Goal: Task Accomplishment & Management: Manage account settings

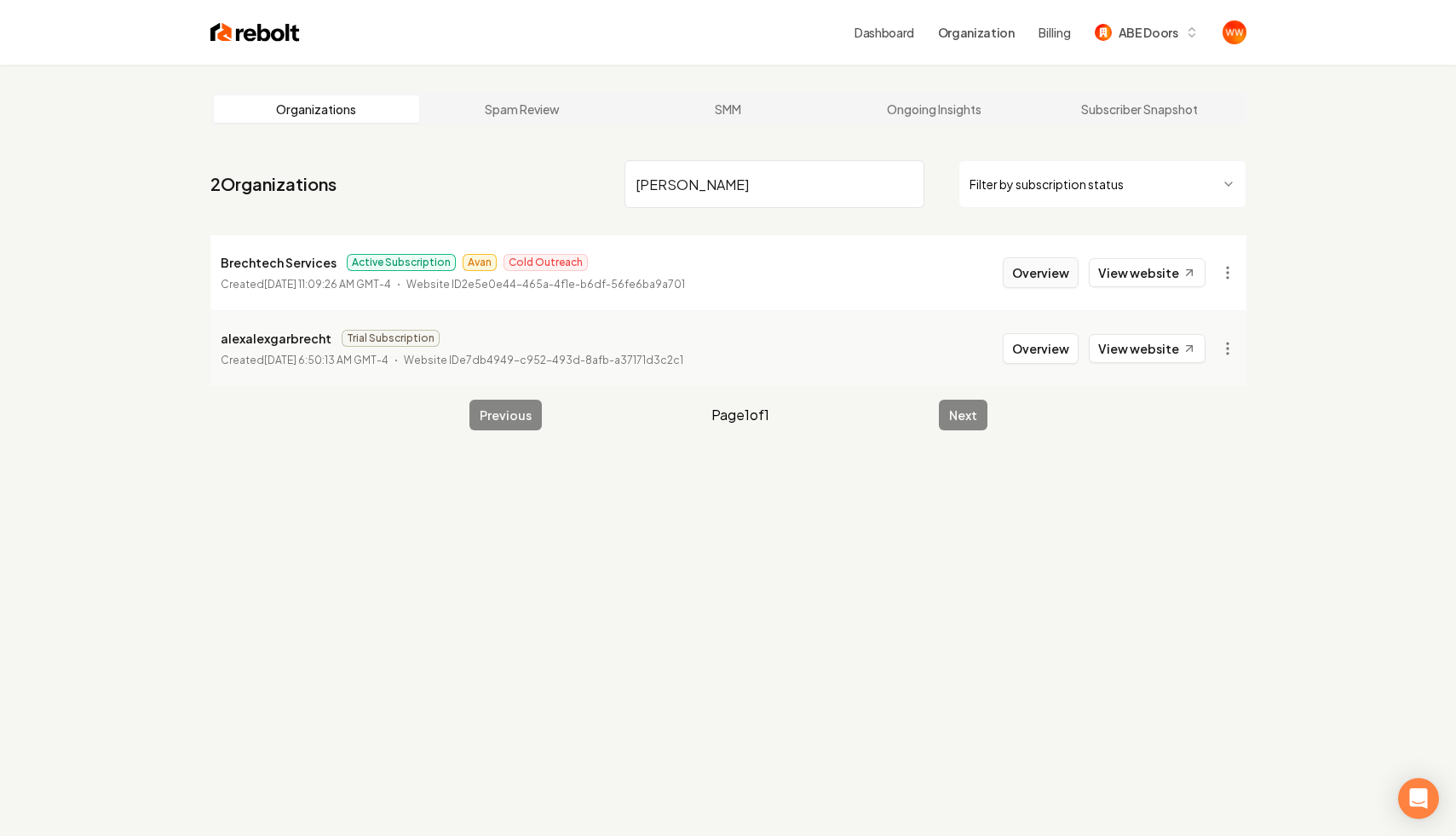
type input "brech"
click at [1054, 269] on button "Overview" at bounding box center [1041, 272] width 76 height 30
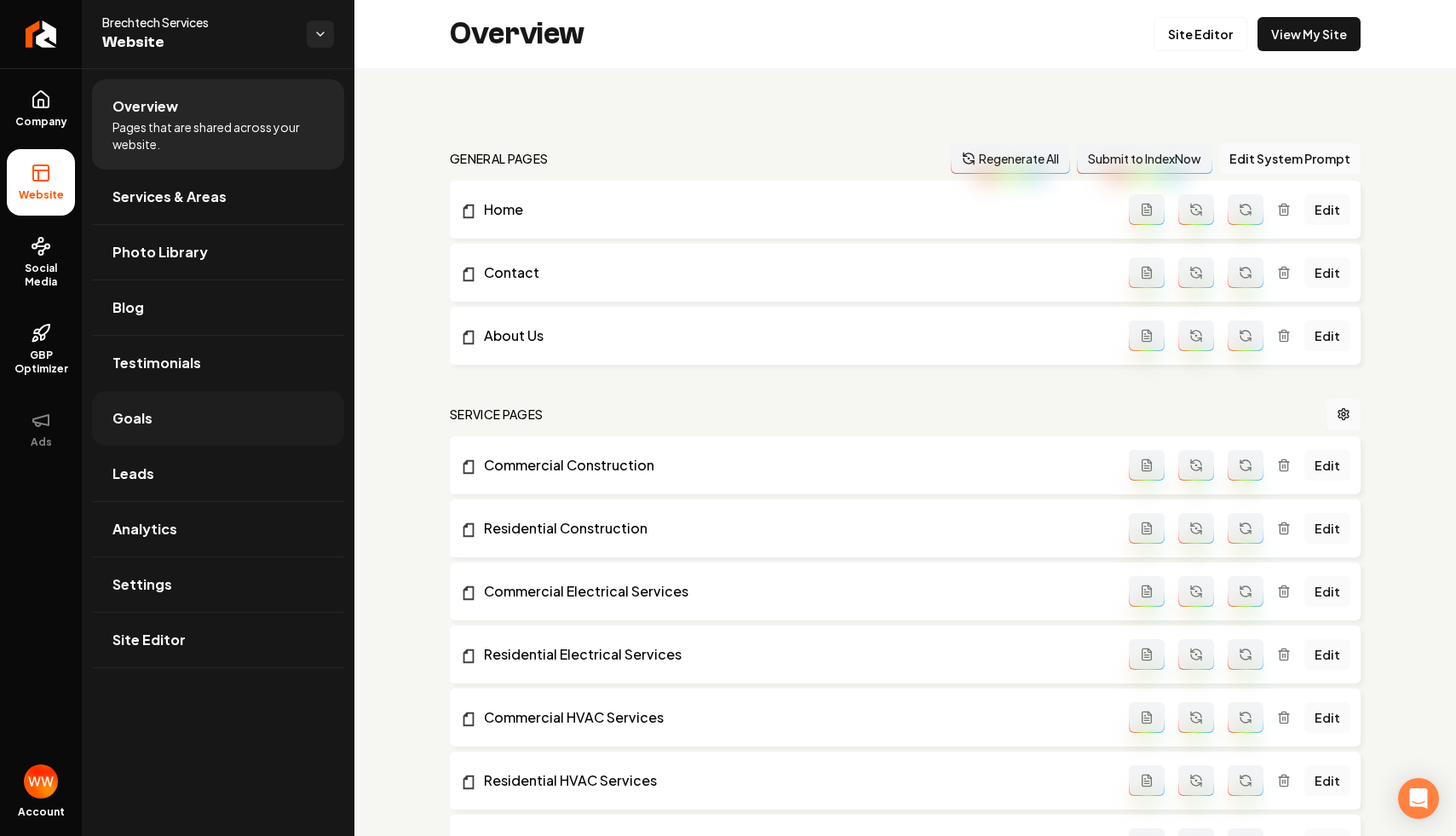
click at [258, 408] on link "Goals" at bounding box center [218, 418] width 252 height 54
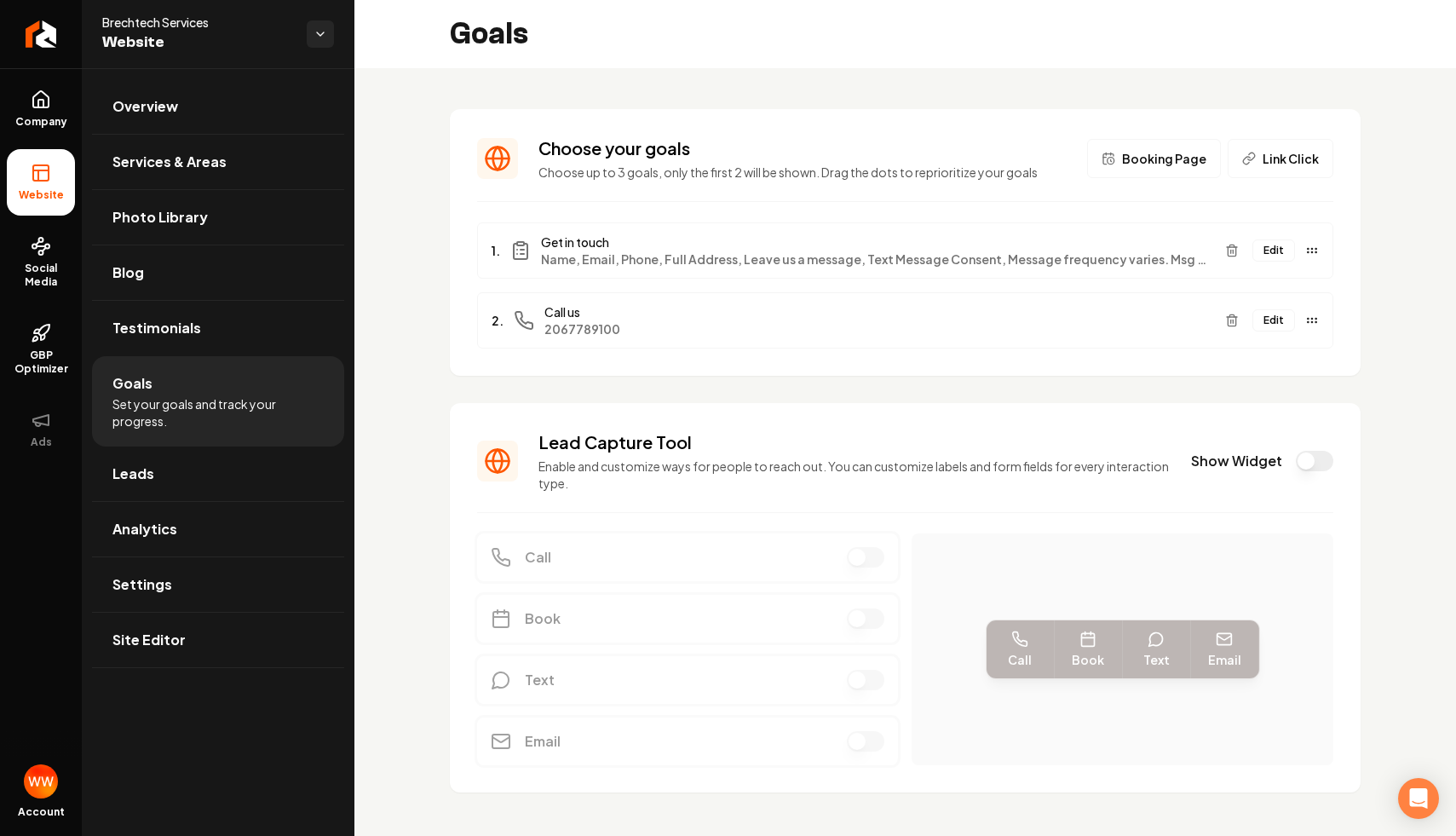
scroll to position [25, 0]
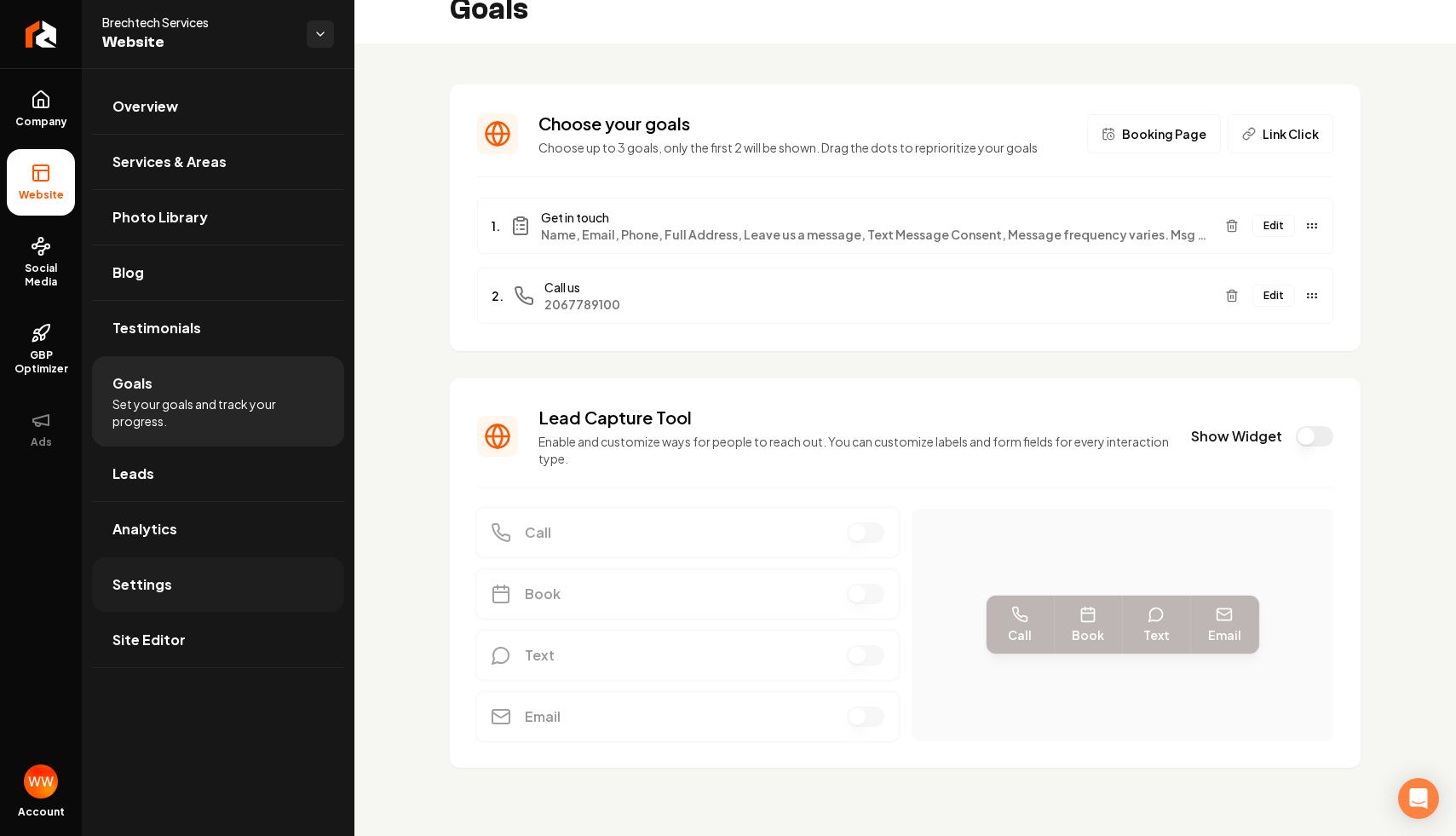
click at [240, 583] on link "Settings" at bounding box center [218, 585] width 252 height 54
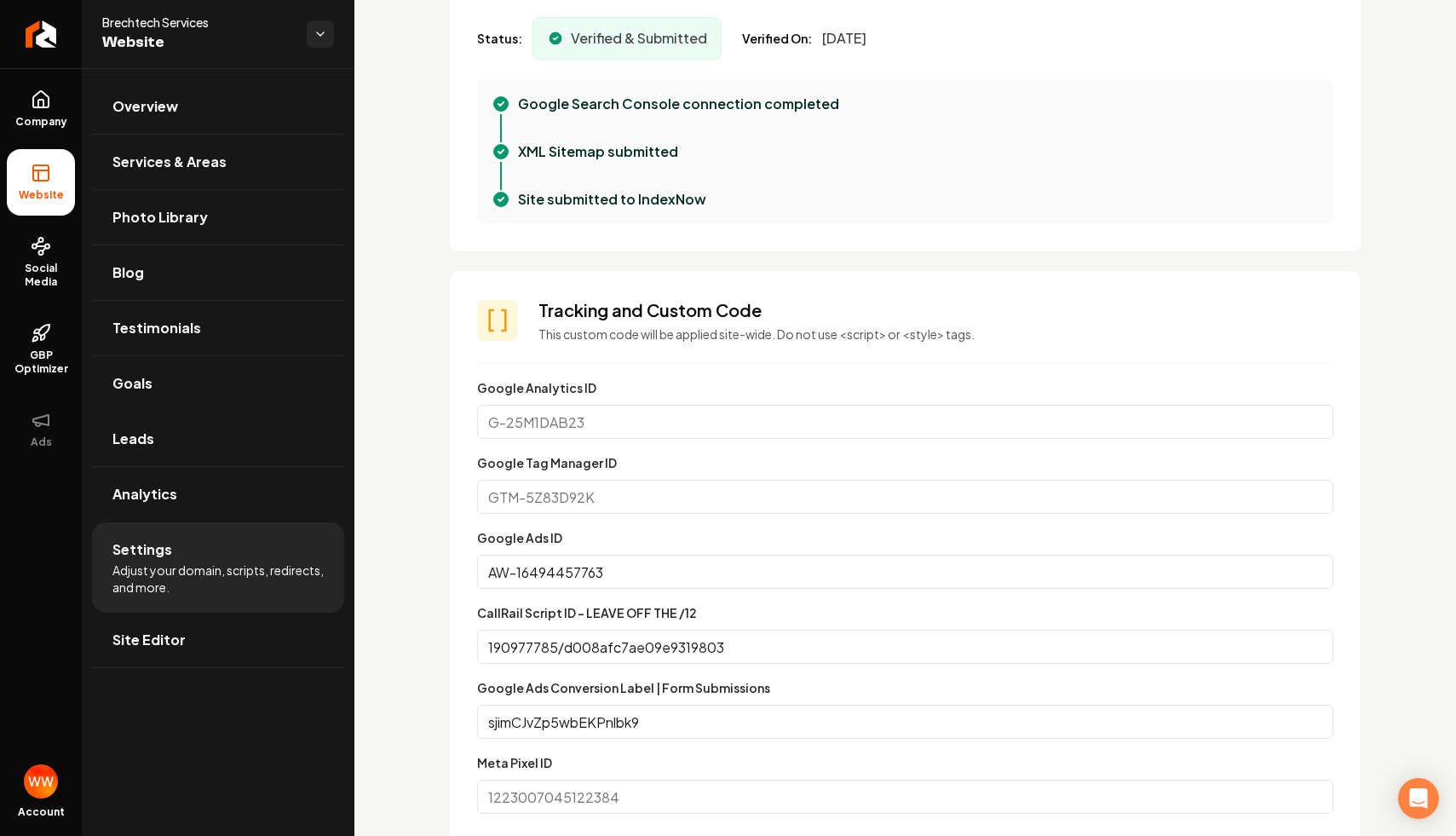
scroll to position [1087, 0]
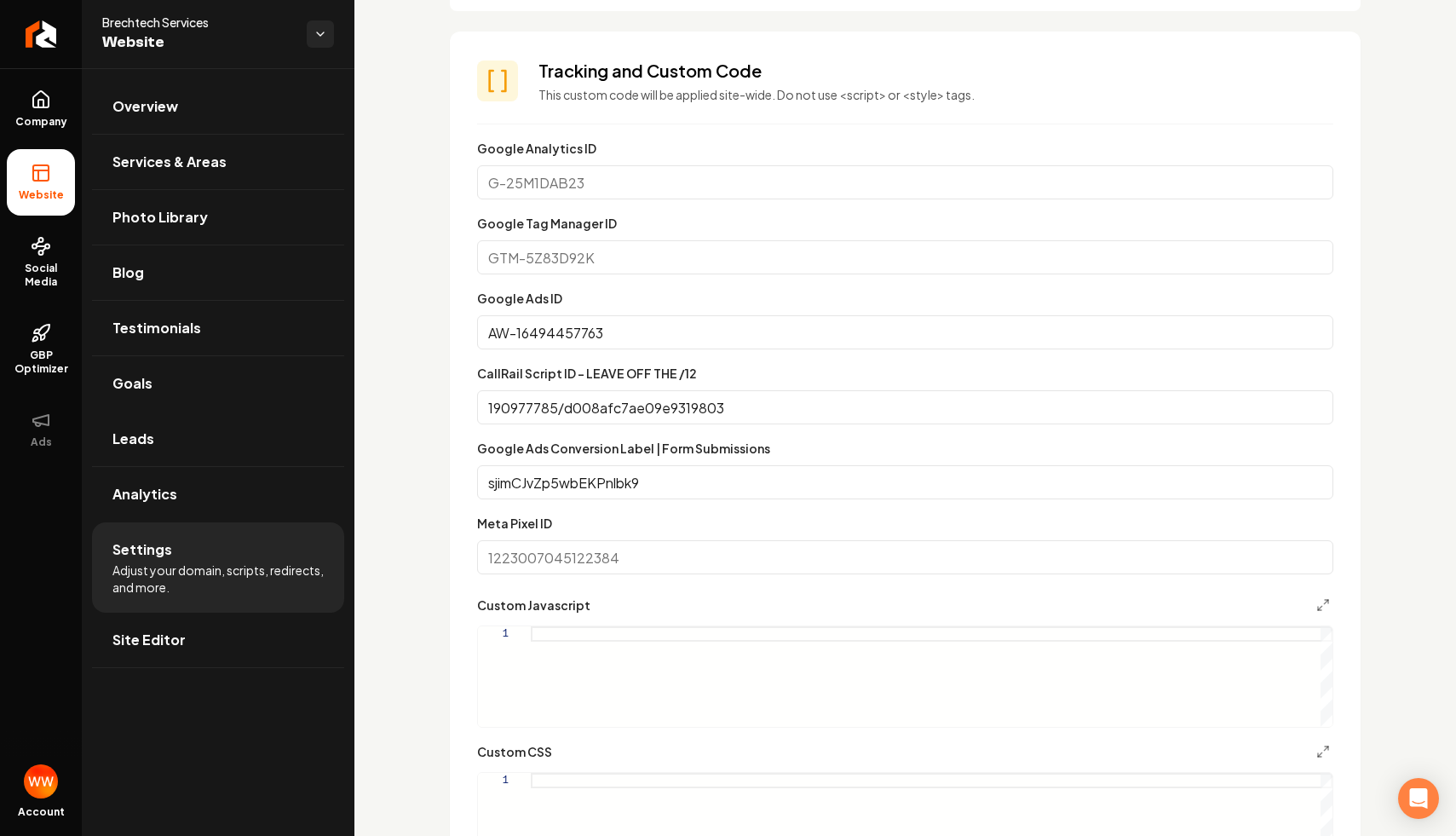
click at [660, 476] on input "sjimCJvZp5wbEKPnlbk9" at bounding box center [905, 483] width 856 height 34
click at [699, 477] on input "sjimCJvZp5wbEKPnlbk9" at bounding box center [905, 483] width 856 height 34
click at [699, 471] on input "sjimCJvZp5wbEKPnlbk9" at bounding box center [905, 483] width 856 height 34
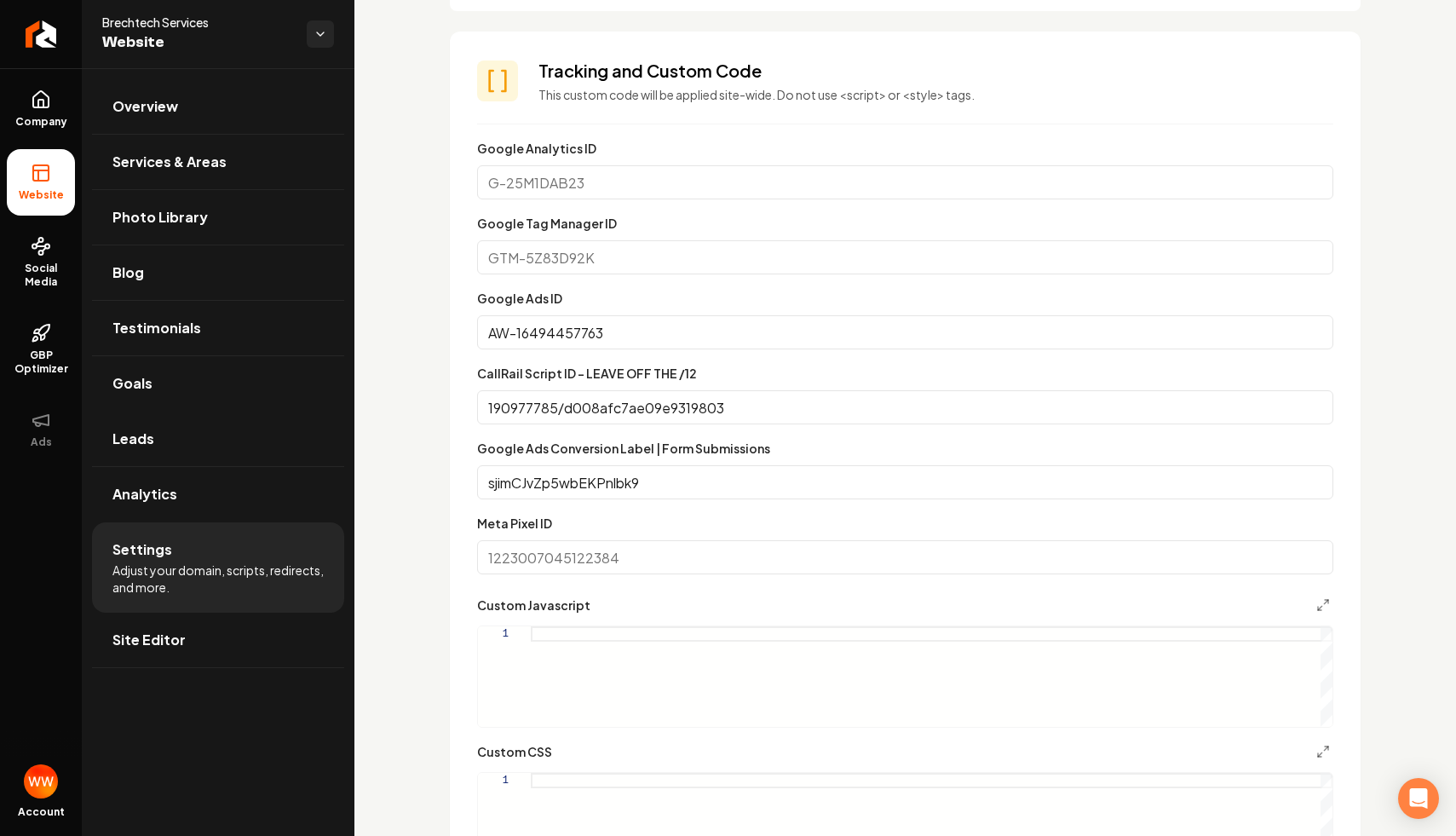
click at [643, 331] on input "AW-16494457763" at bounding box center [905, 332] width 856 height 34
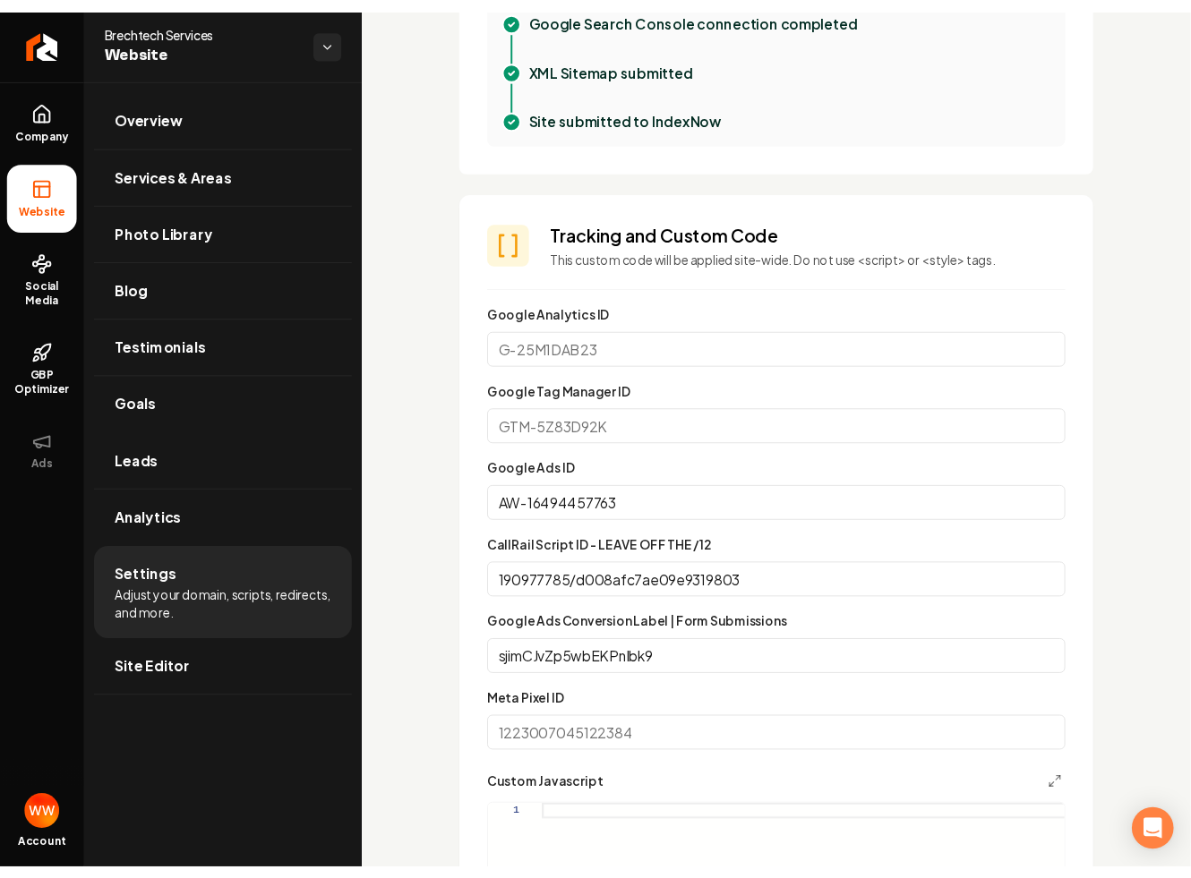
scroll to position [1144, 0]
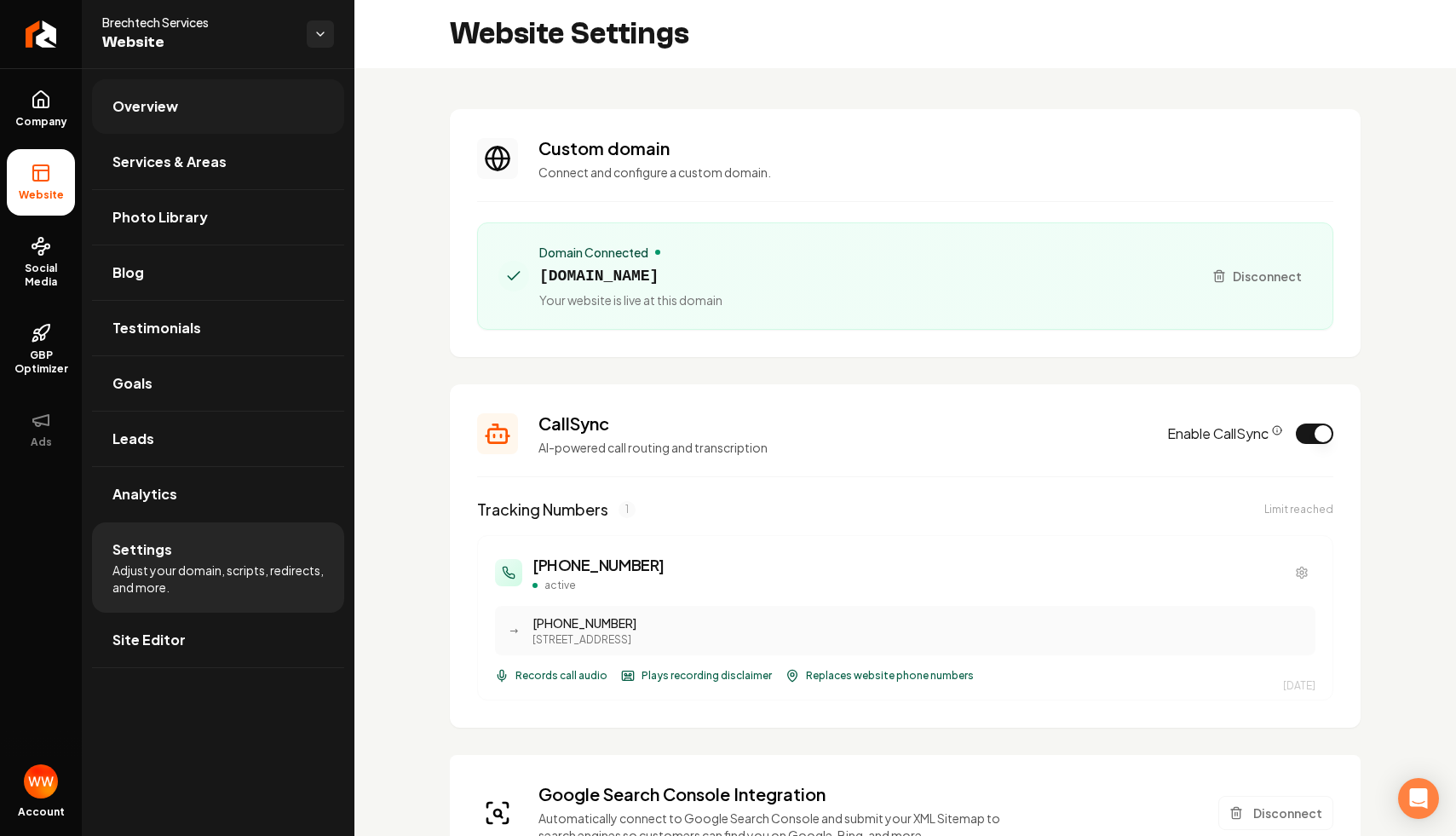
click at [183, 111] on link "Overview" at bounding box center [218, 106] width 252 height 54
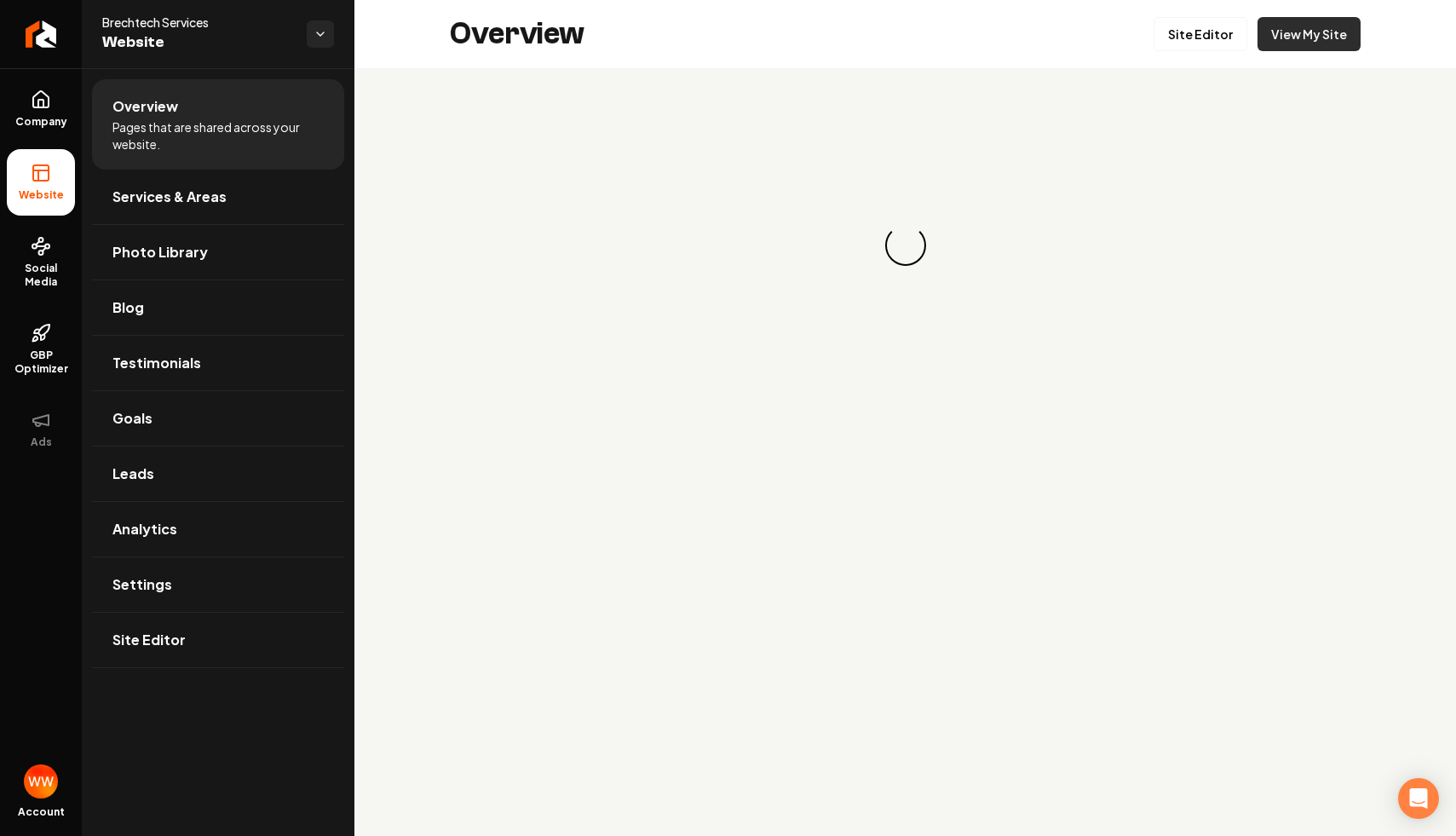
click at [1132, 34] on link "View My Site" at bounding box center [1309, 34] width 103 height 34
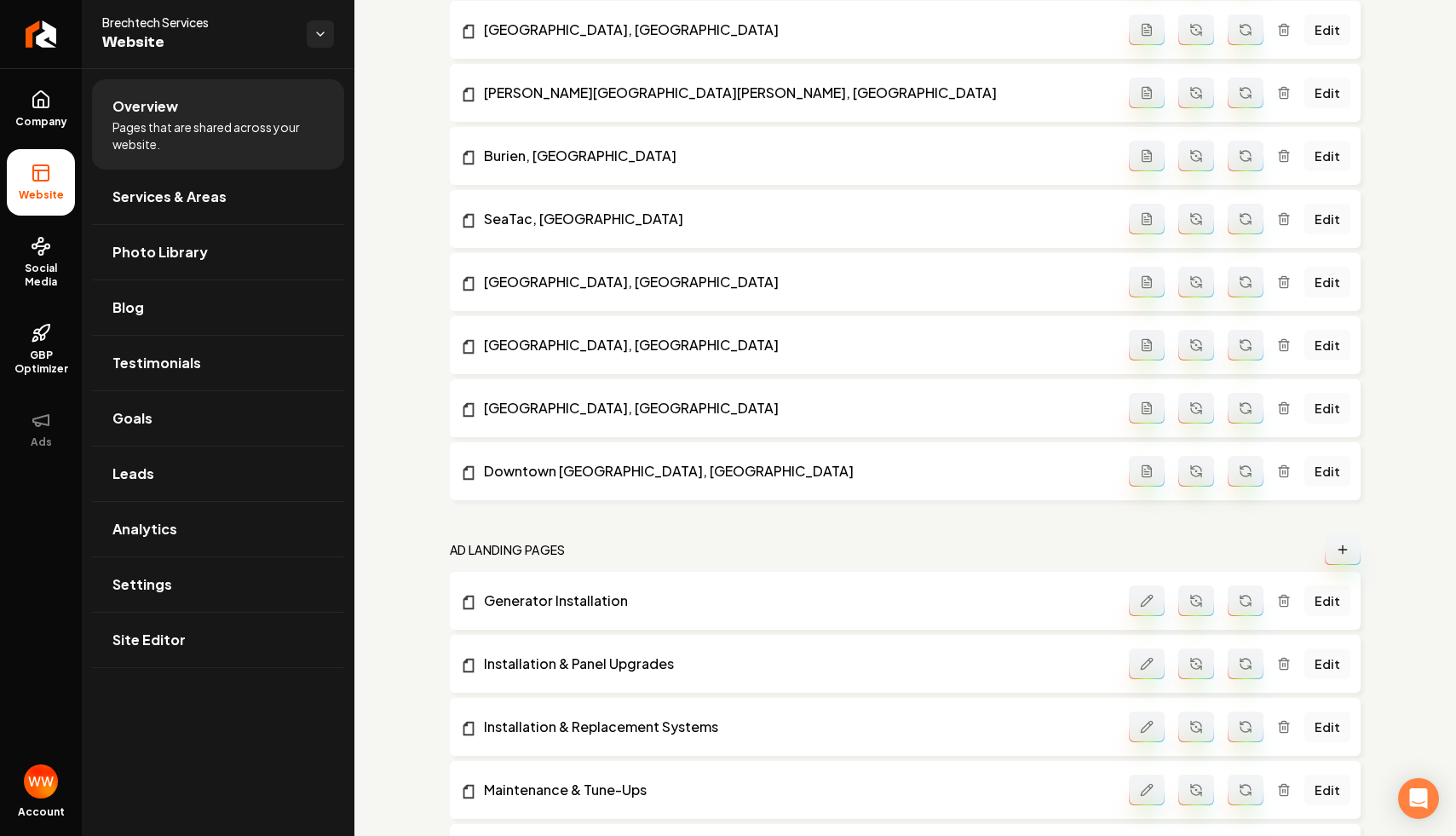
scroll to position [2981, 0]
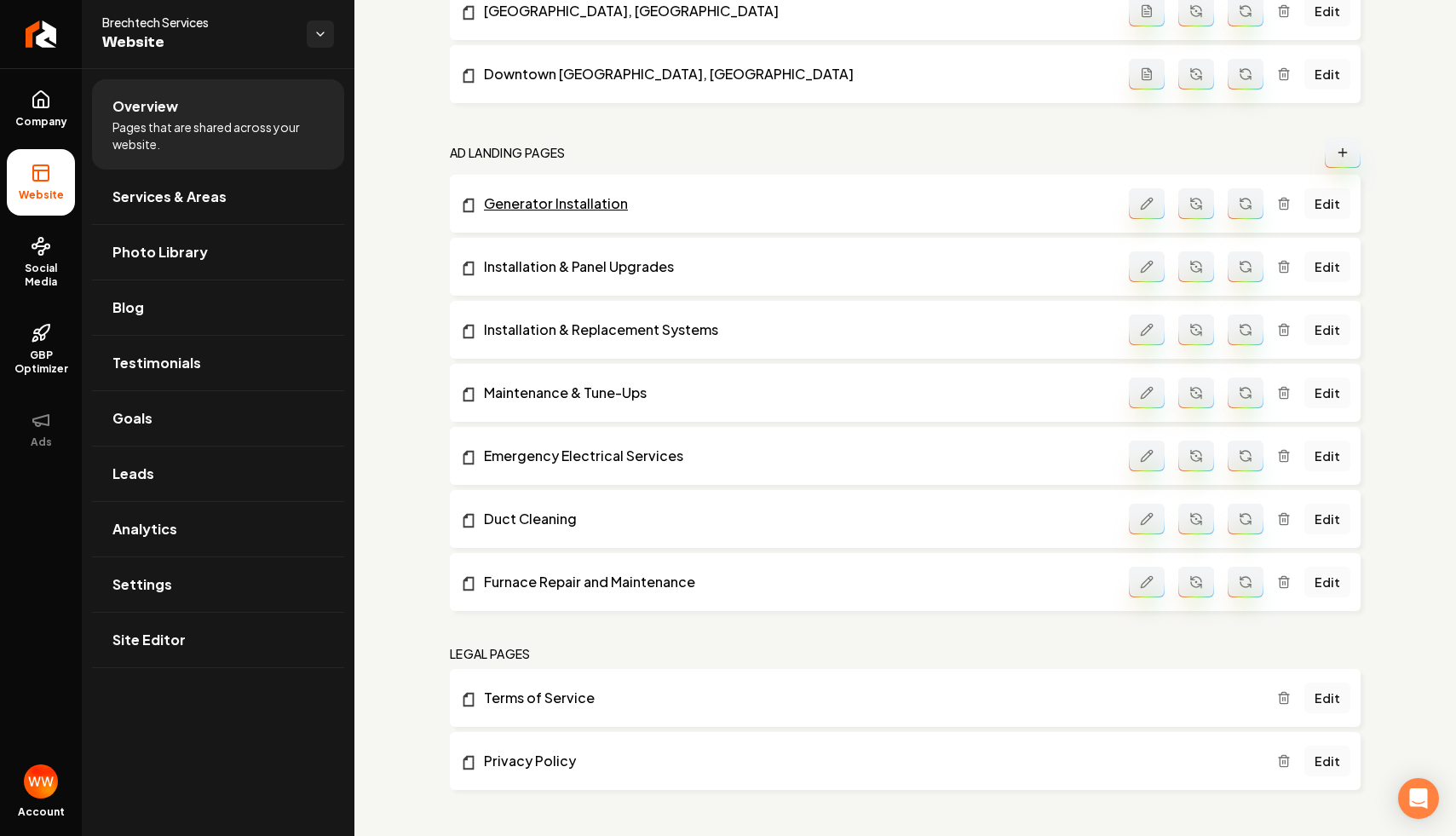
click at [590, 194] on link "Generator Installation" at bounding box center [794, 203] width 669 height 20
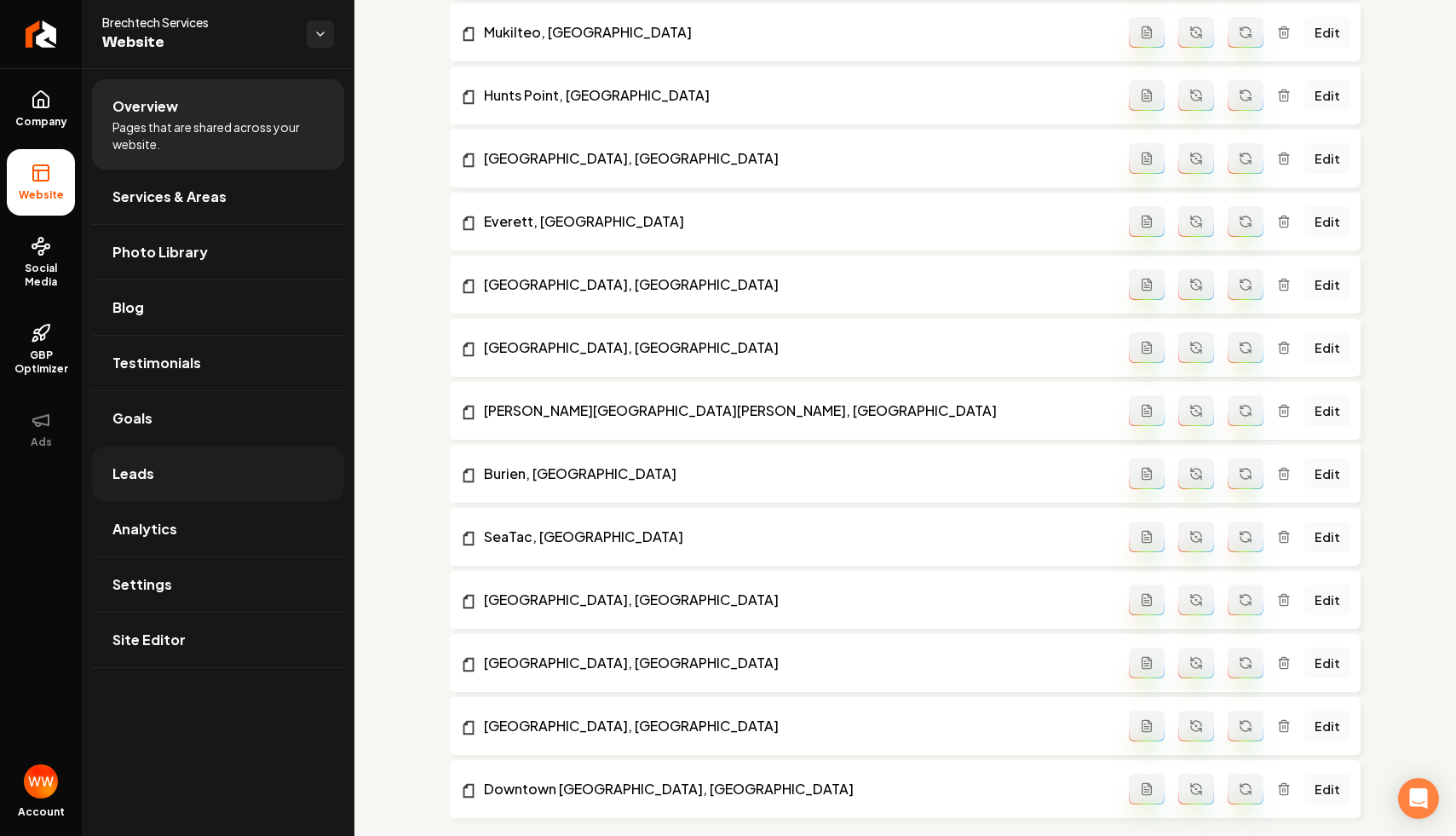
click at [189, 478] on link "Leads" at bounding box center [218, 473] width 252 height 54
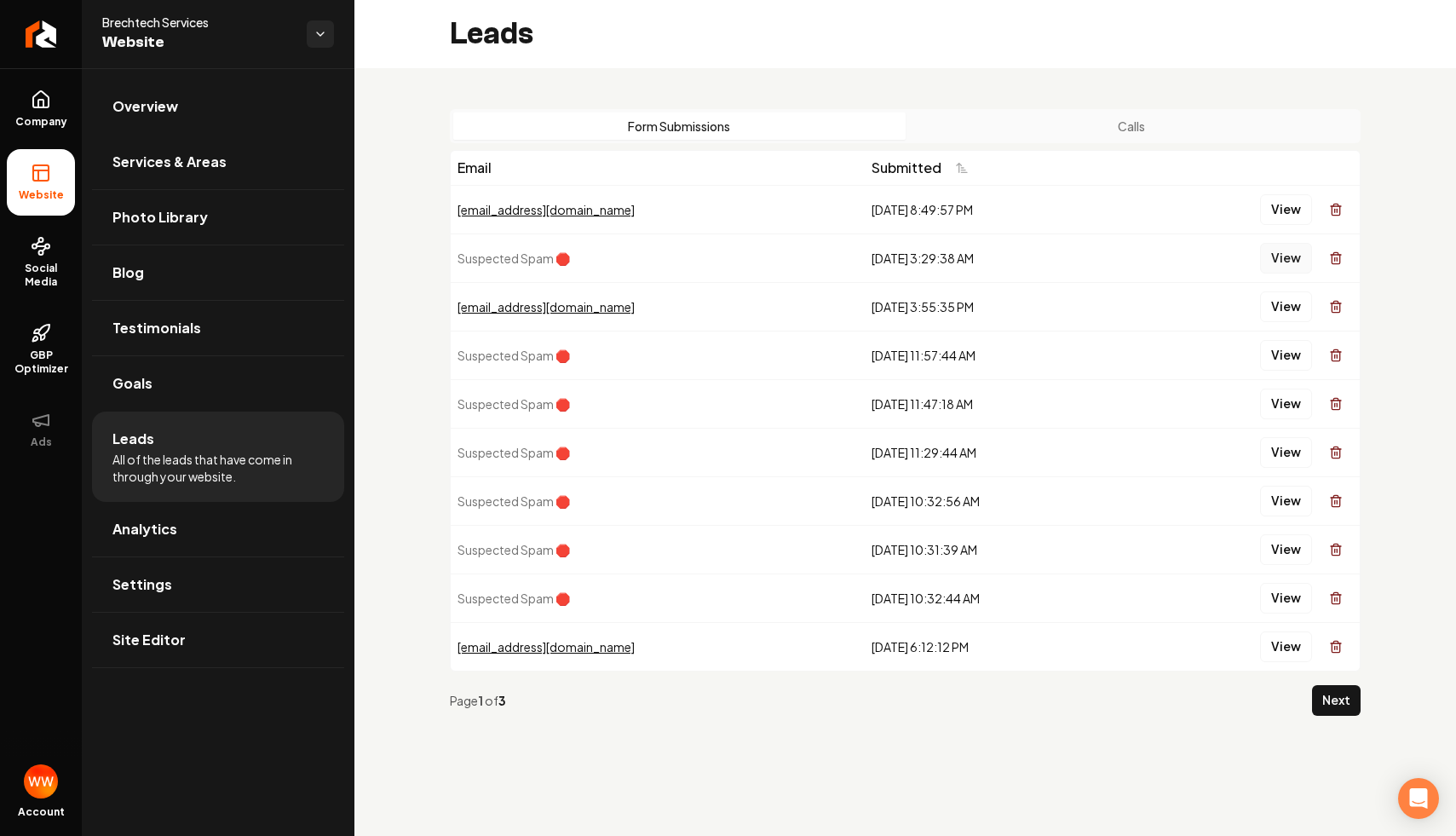
click at [1132, 244] on button "View" at bounding box center [1286, 258] width 52 height 30
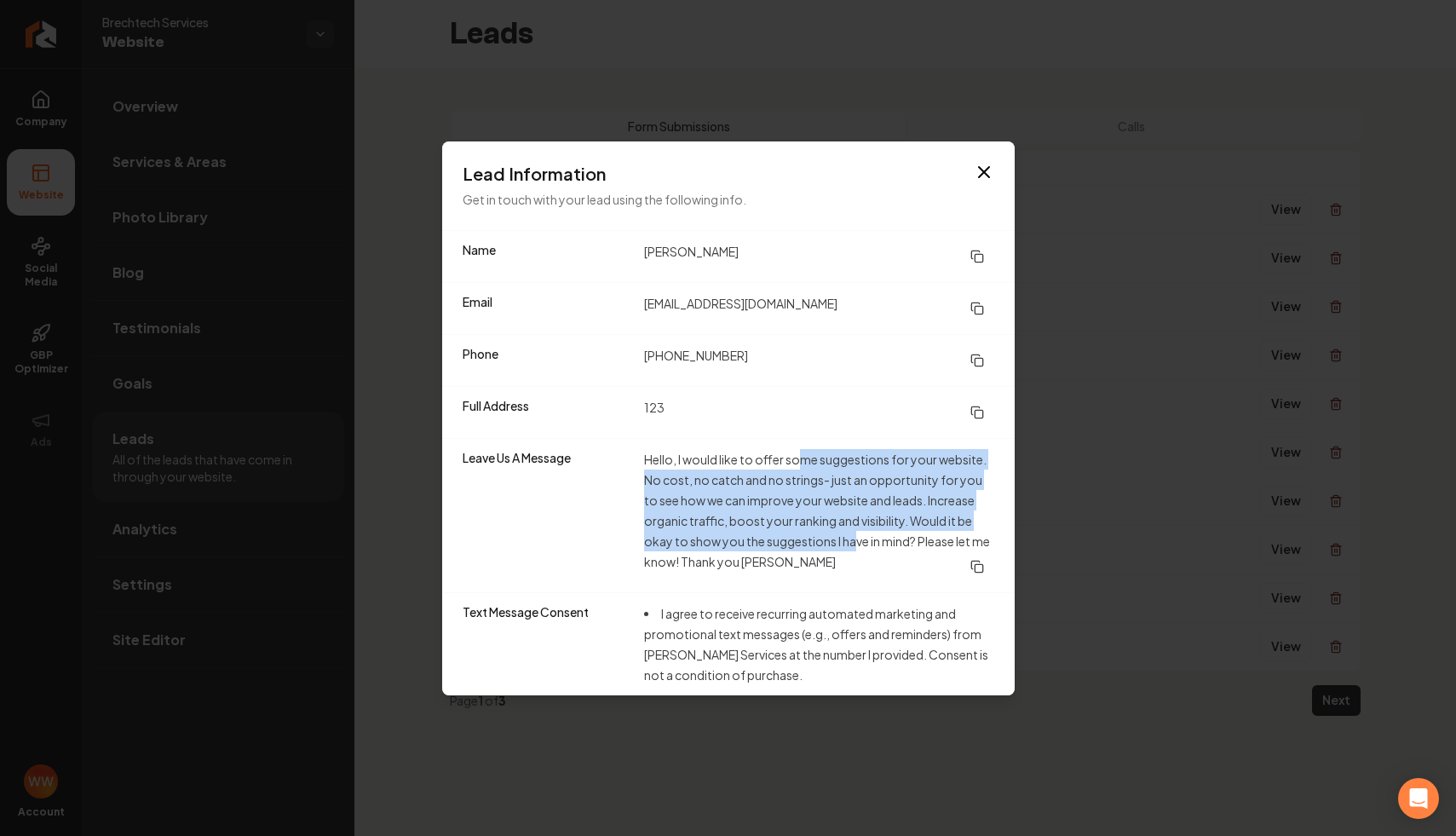
drag, startPoint x: 803, startPoint y: 459, endPoint x: 856, endPoint y: 535, distance: 92.7
click at [856, 535] on dd "Hello, I would like to offer some suggestions for your website. No cost, no cat…" at bounding box center [819, 516] width 350 height 133
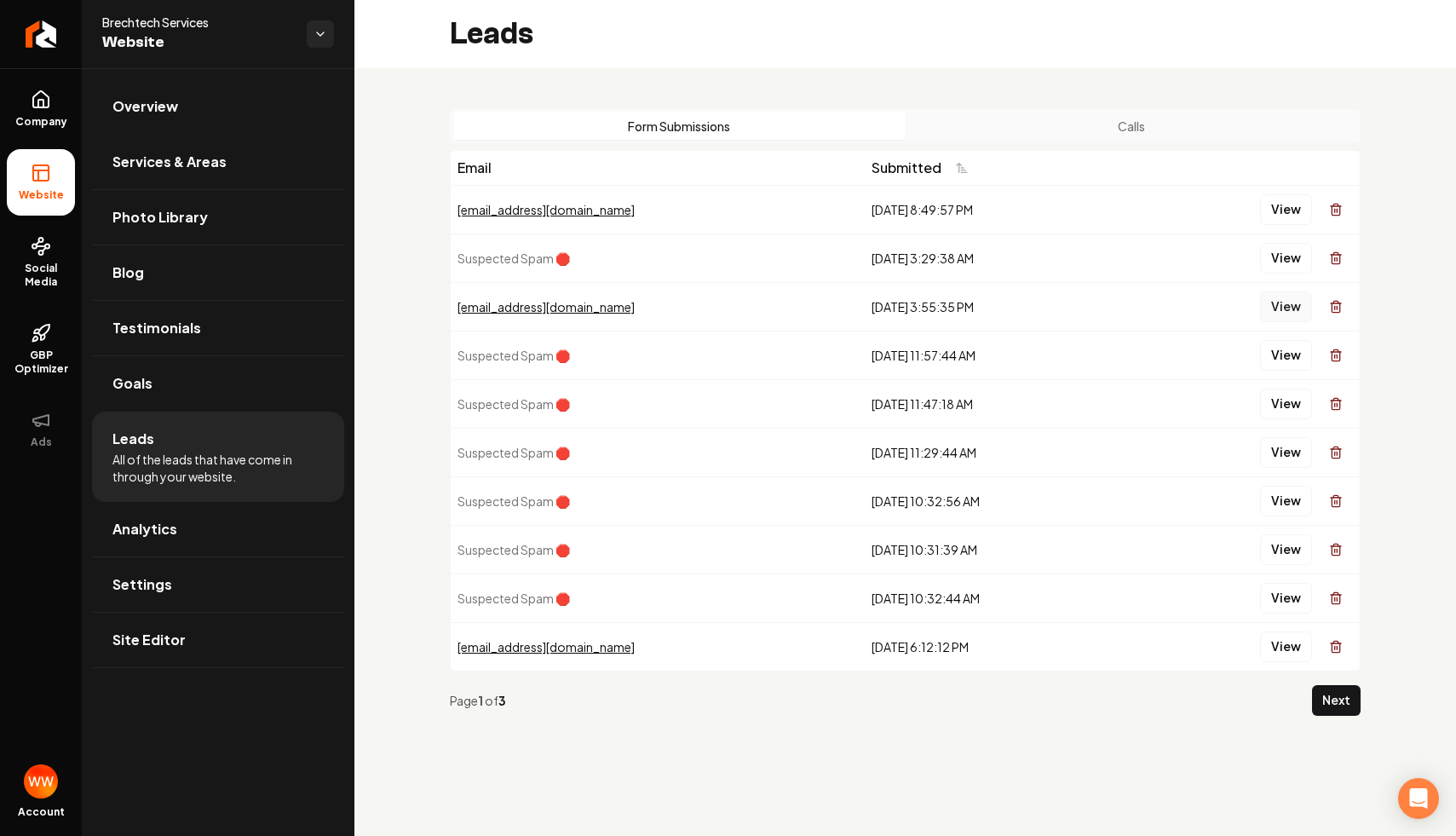
click at [1132, 313] on button "View" at bounding box center [1286, 307] width 52 height 30
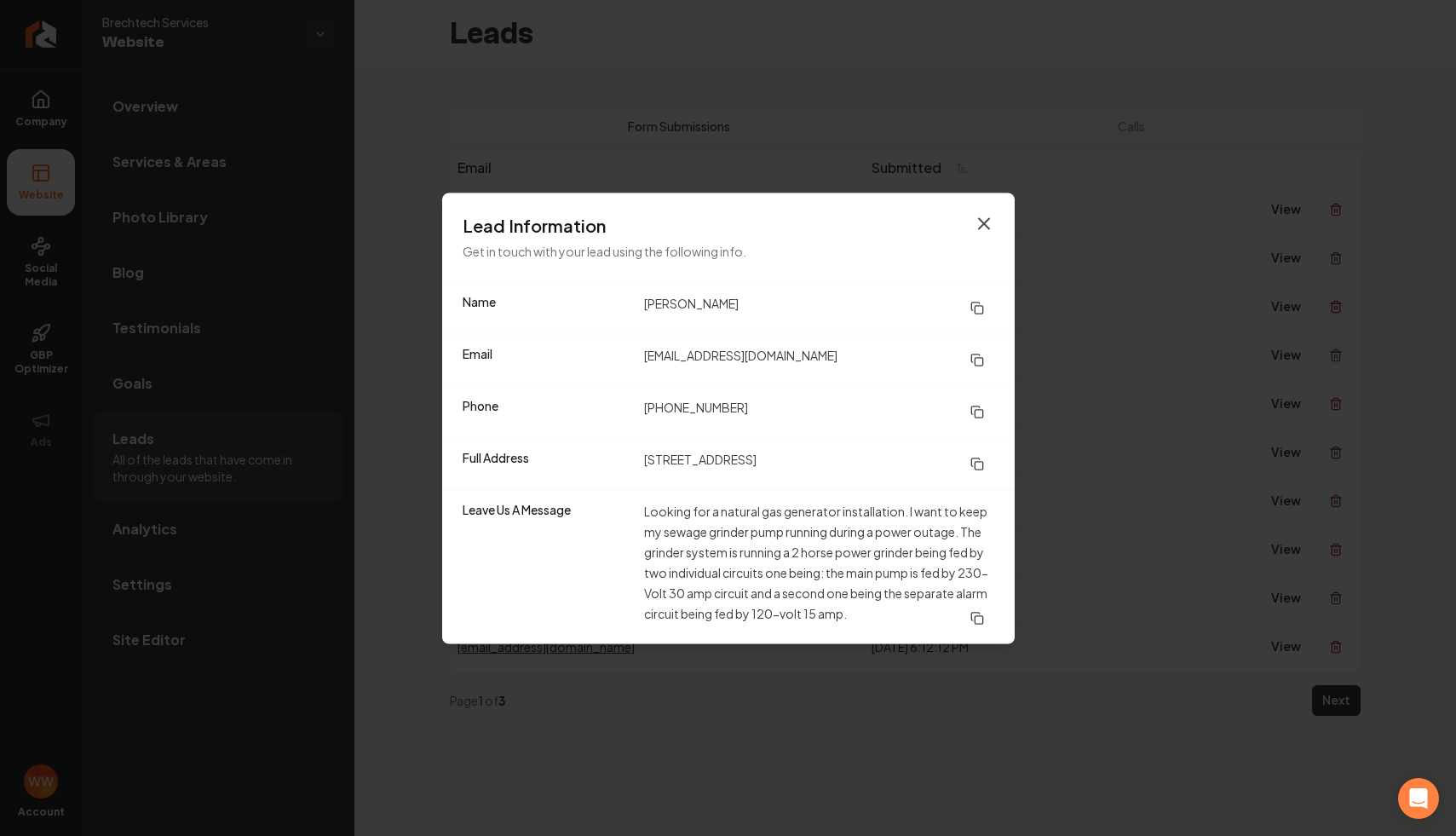
click at [980, 226] on icon "button" at bounding box center [984, 223] width 10 height 10
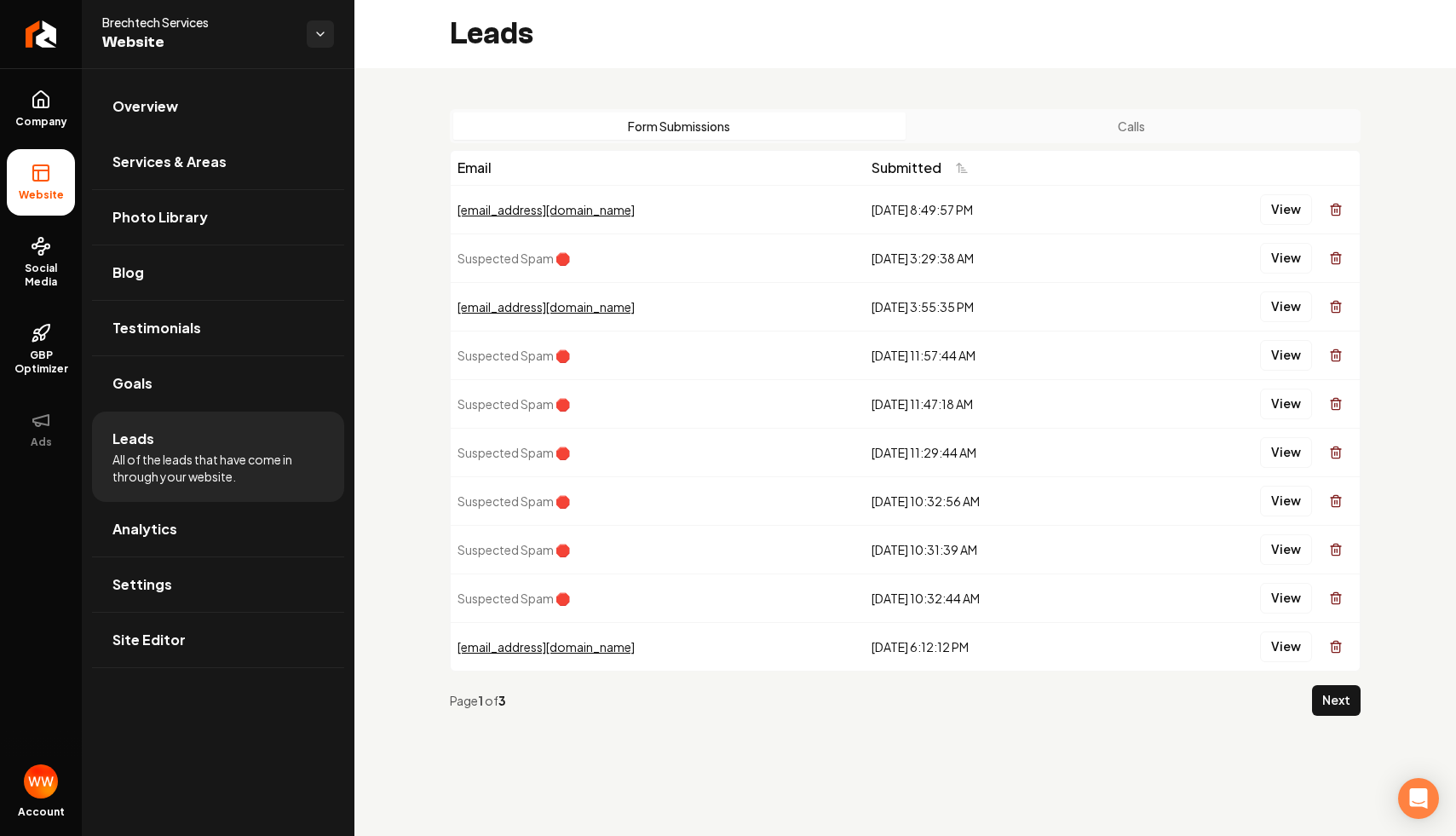
click at [1132, 134] on button "Calls" at bounding box center [1131, 126] width 452 height 28
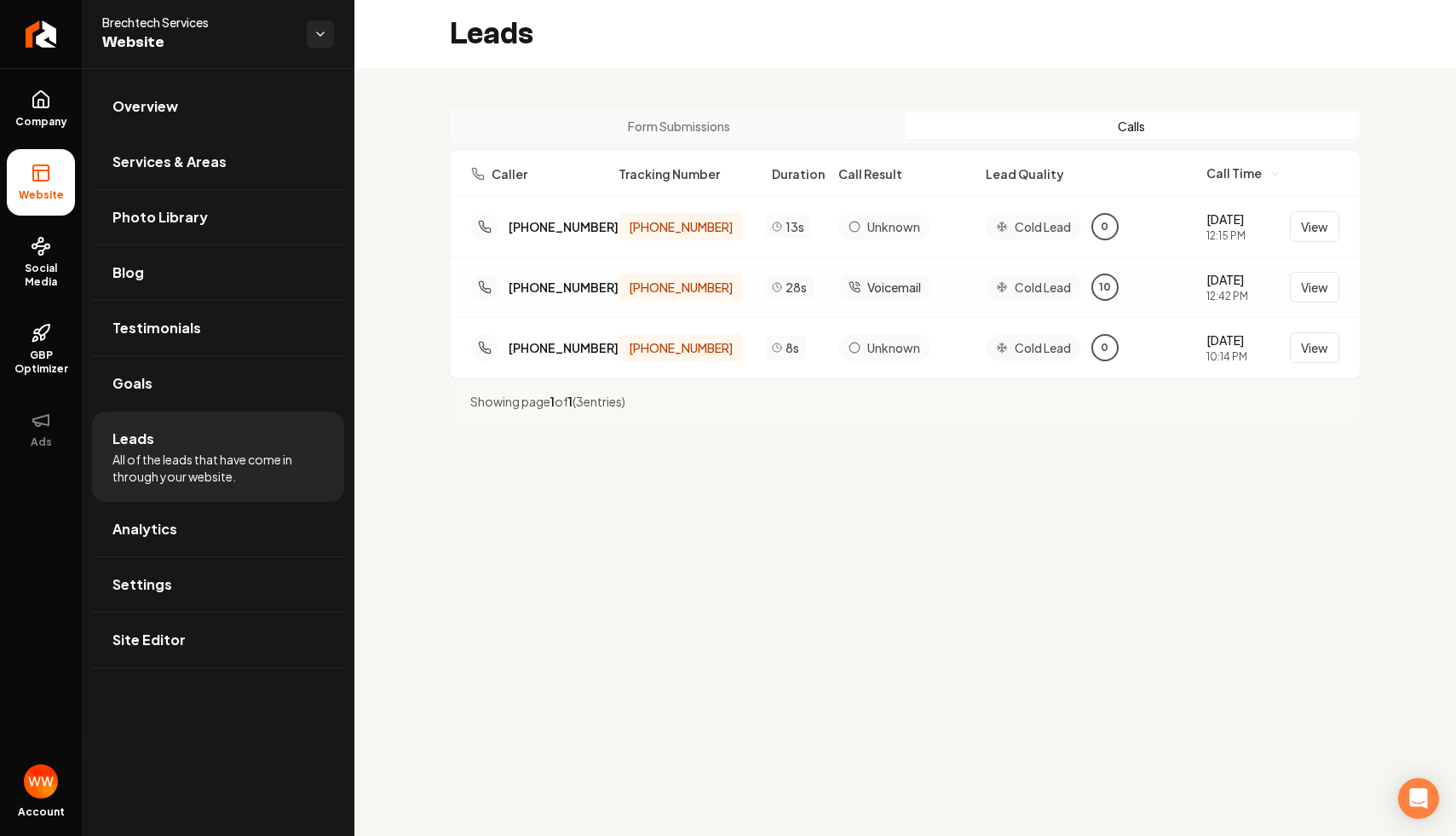
click at [717, 135] on button "Form Submissions" at bounding box center [679, 126] width 452 height 28
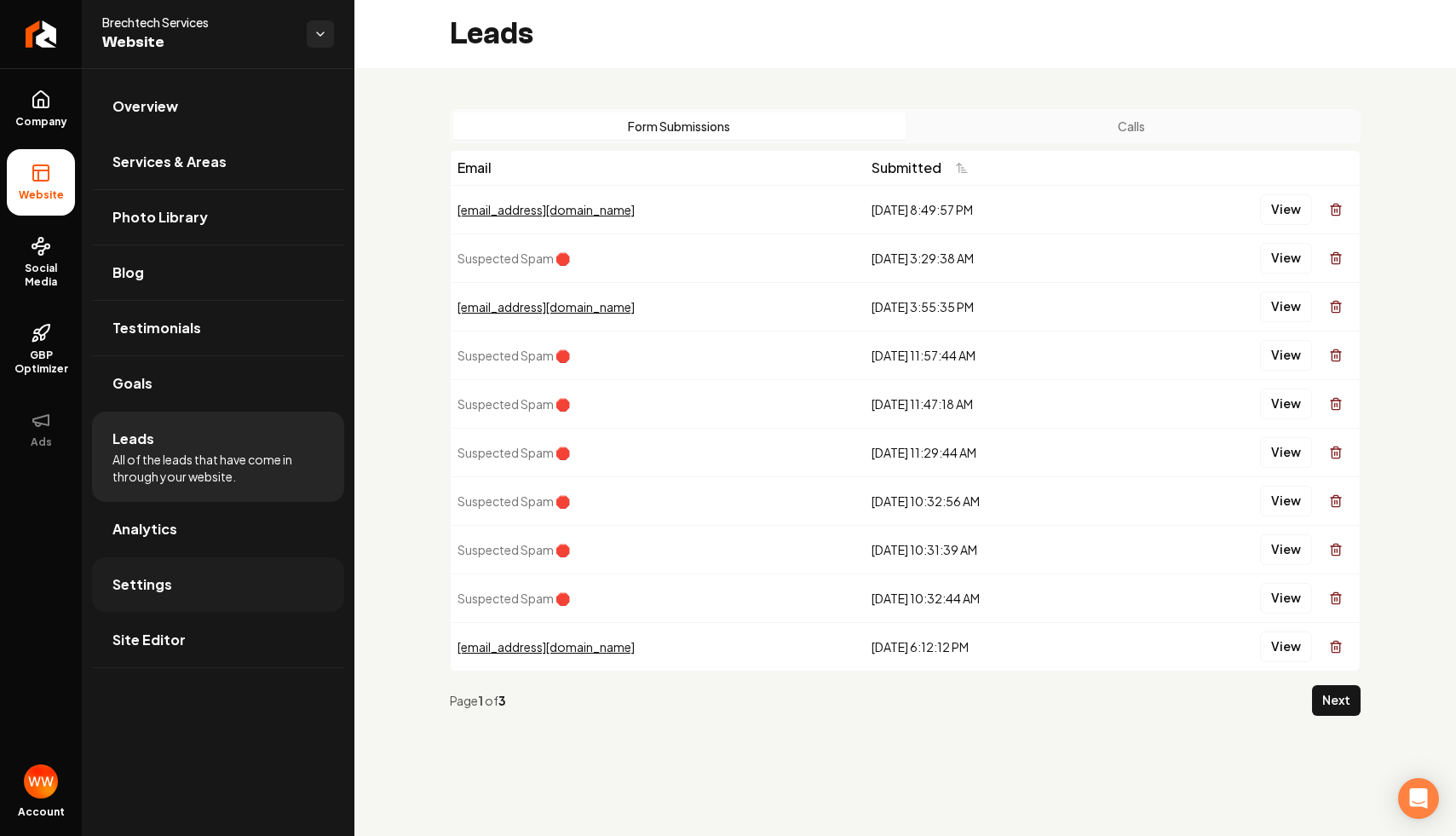
click at [209, 566] on link "Settings" at bounding box center [218, 585] width 252 height 54
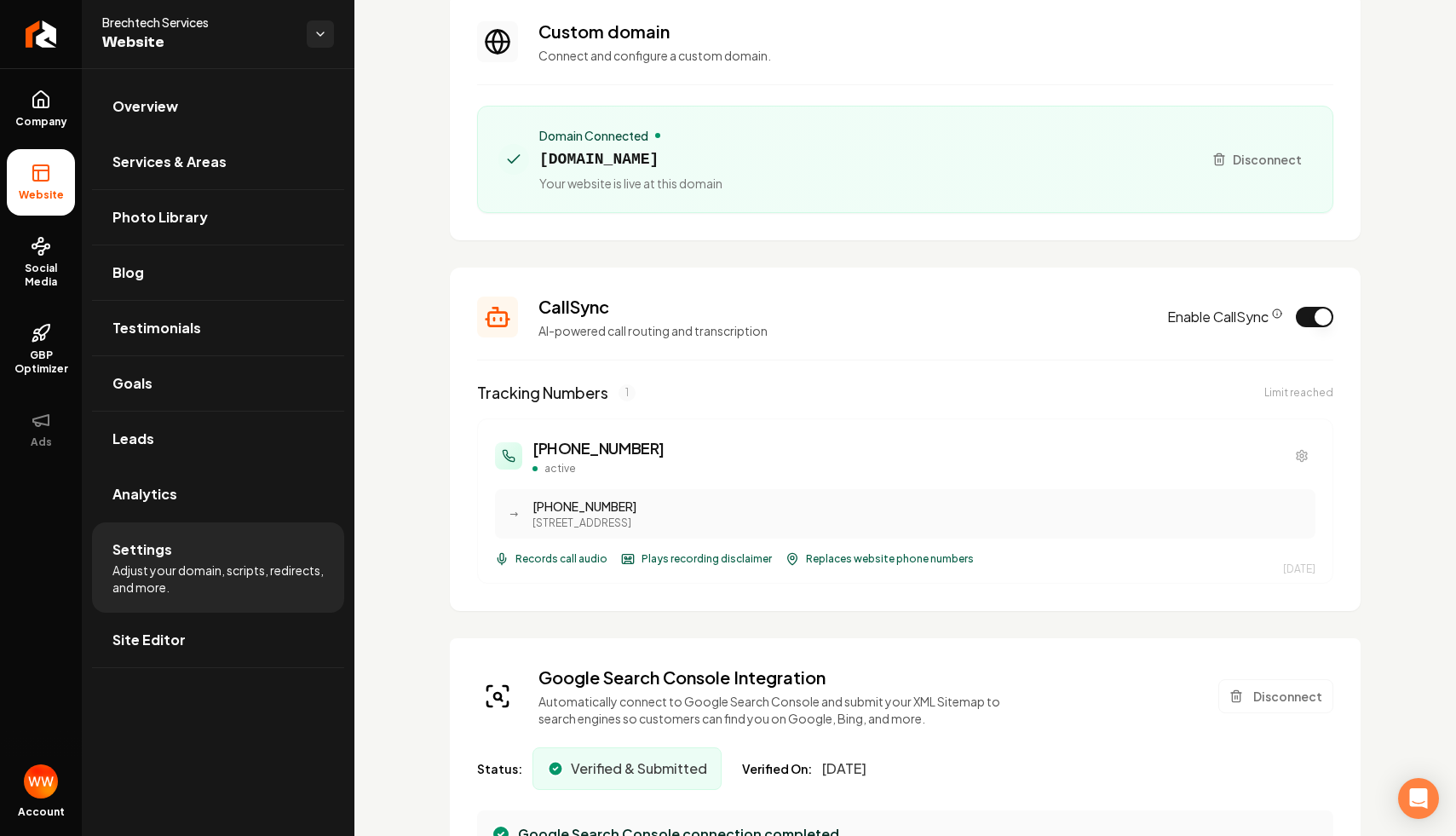
scroll to position [126, 0]
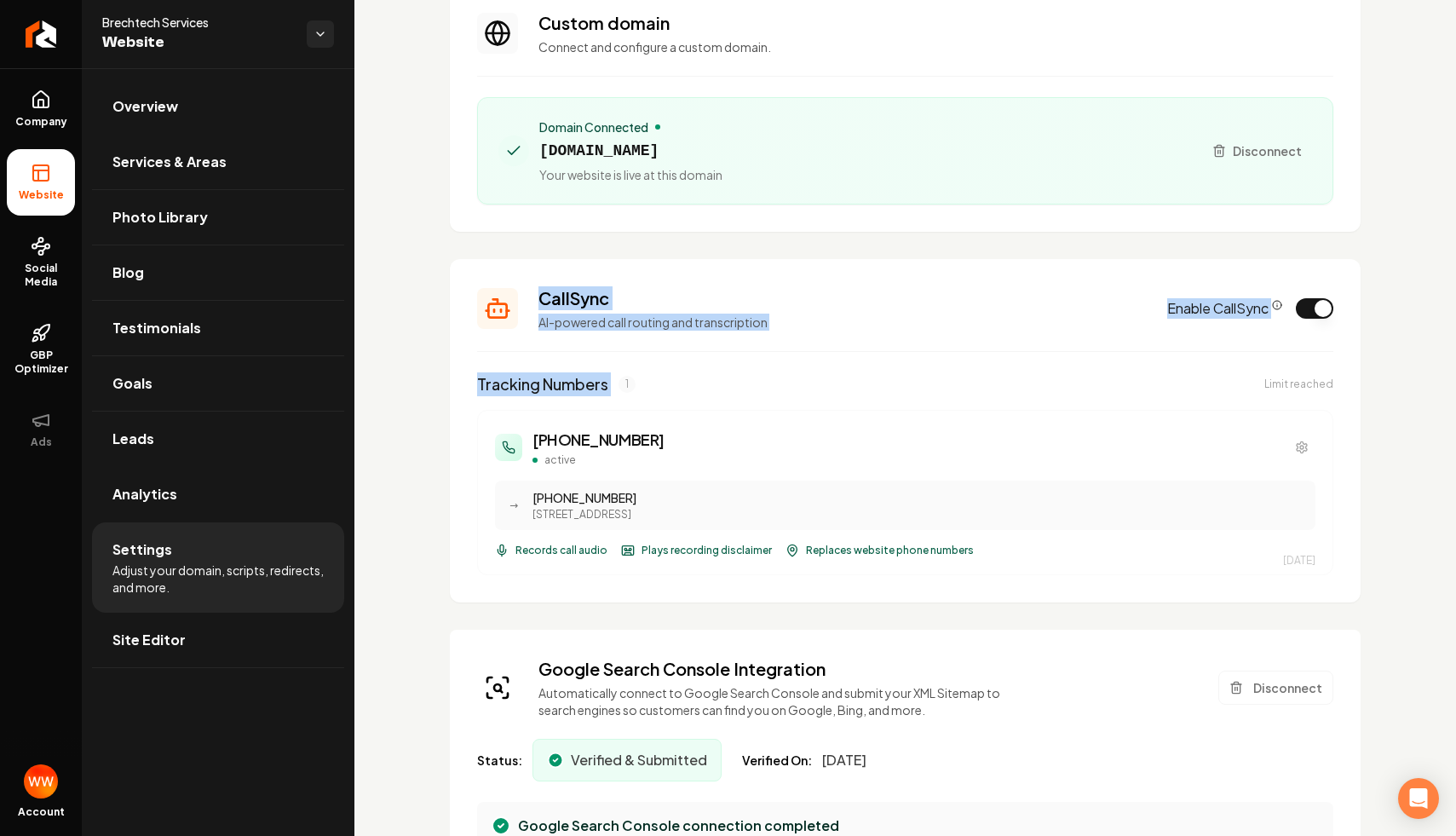
drag, startPoint x: 796, startPoint y: 242, endPoint x: 874, endPoint y: 373, distance: 152.5
click at [876, 297] on h3 "CallSync" at bounding box center [842, 298] width 608 height 24
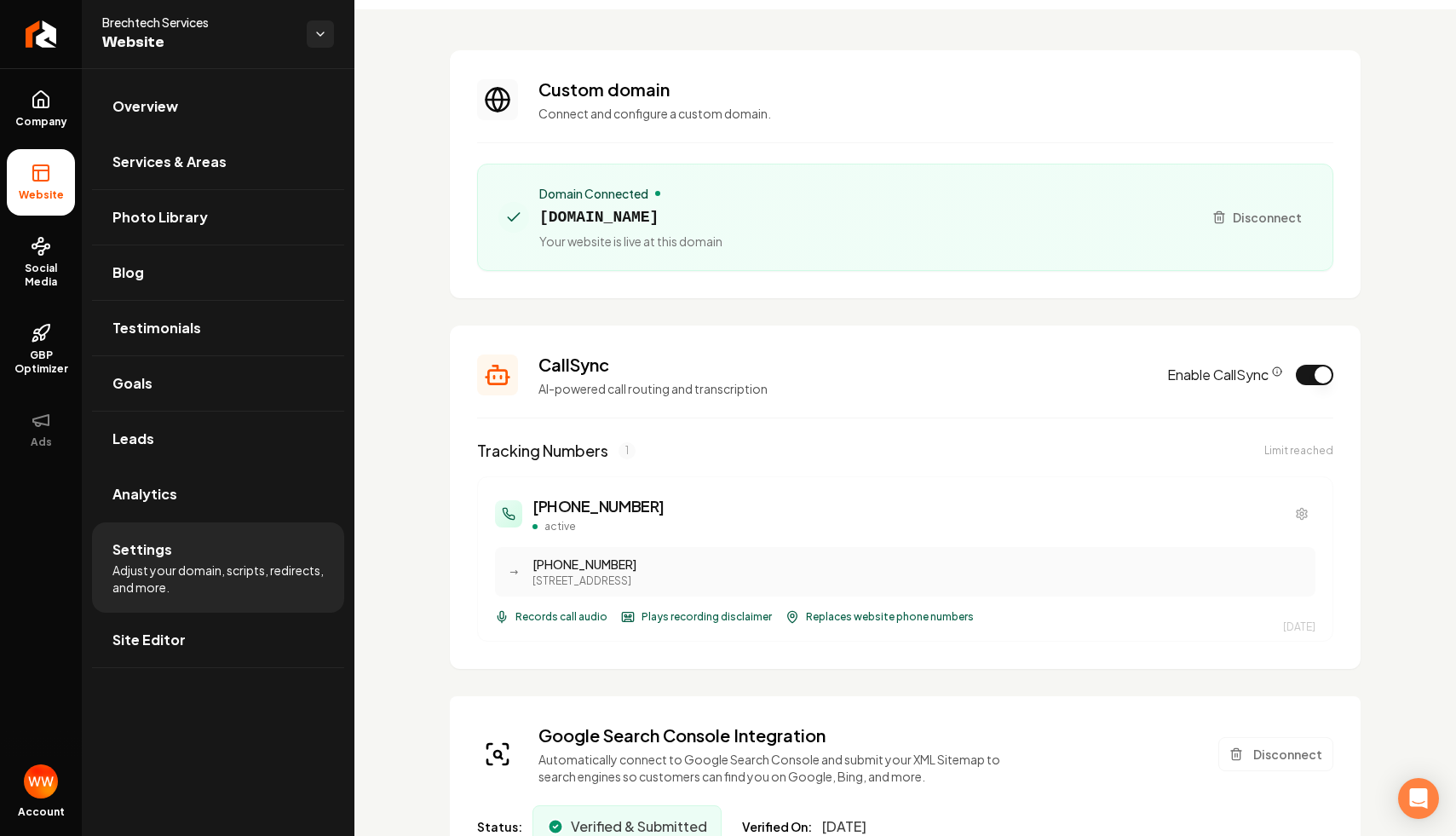
scroll to position [0, 0]
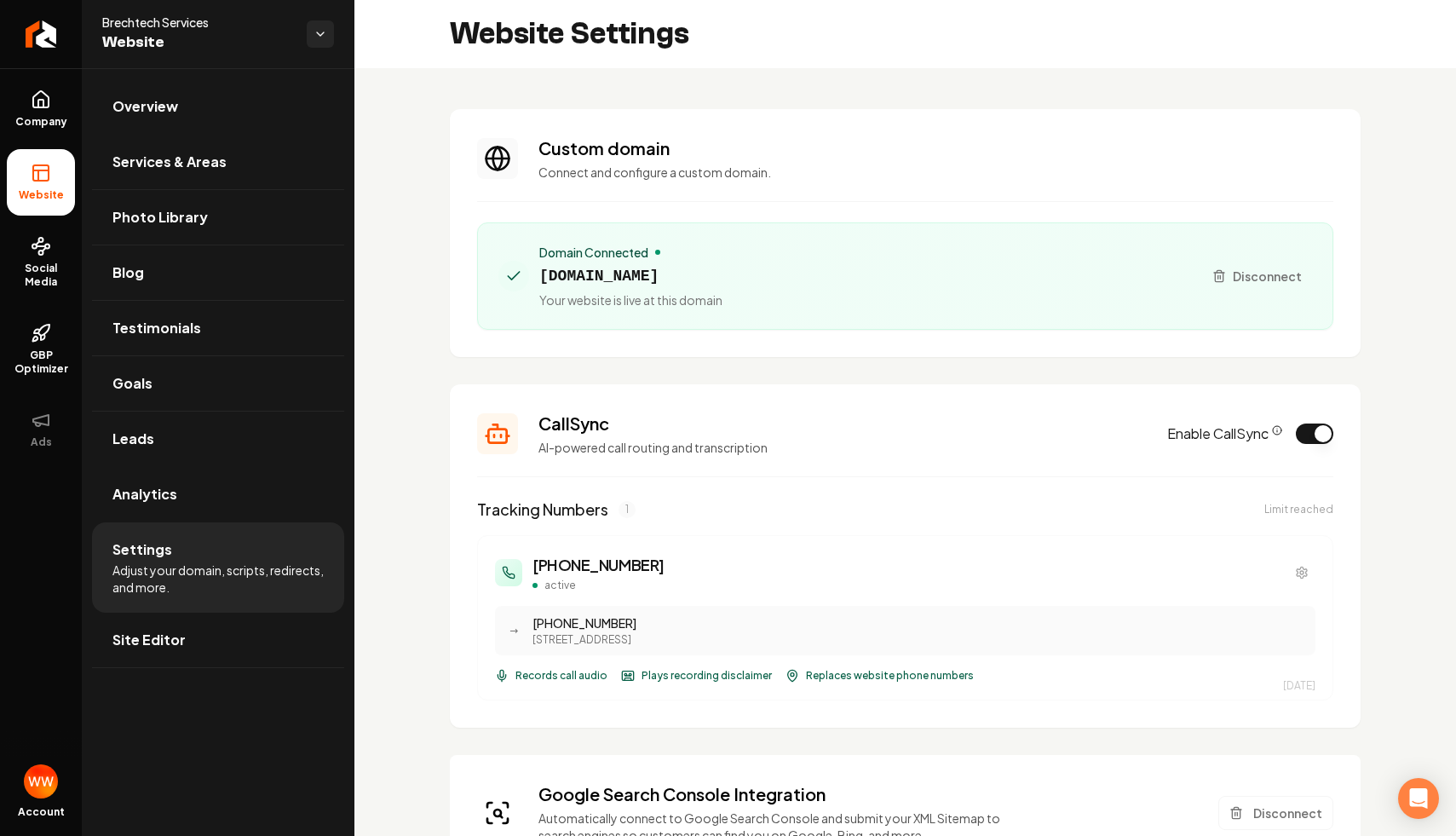
click at [1132, 430] on button "Enable CallSync" at bounding box center [1314, 433] width 37 height 20
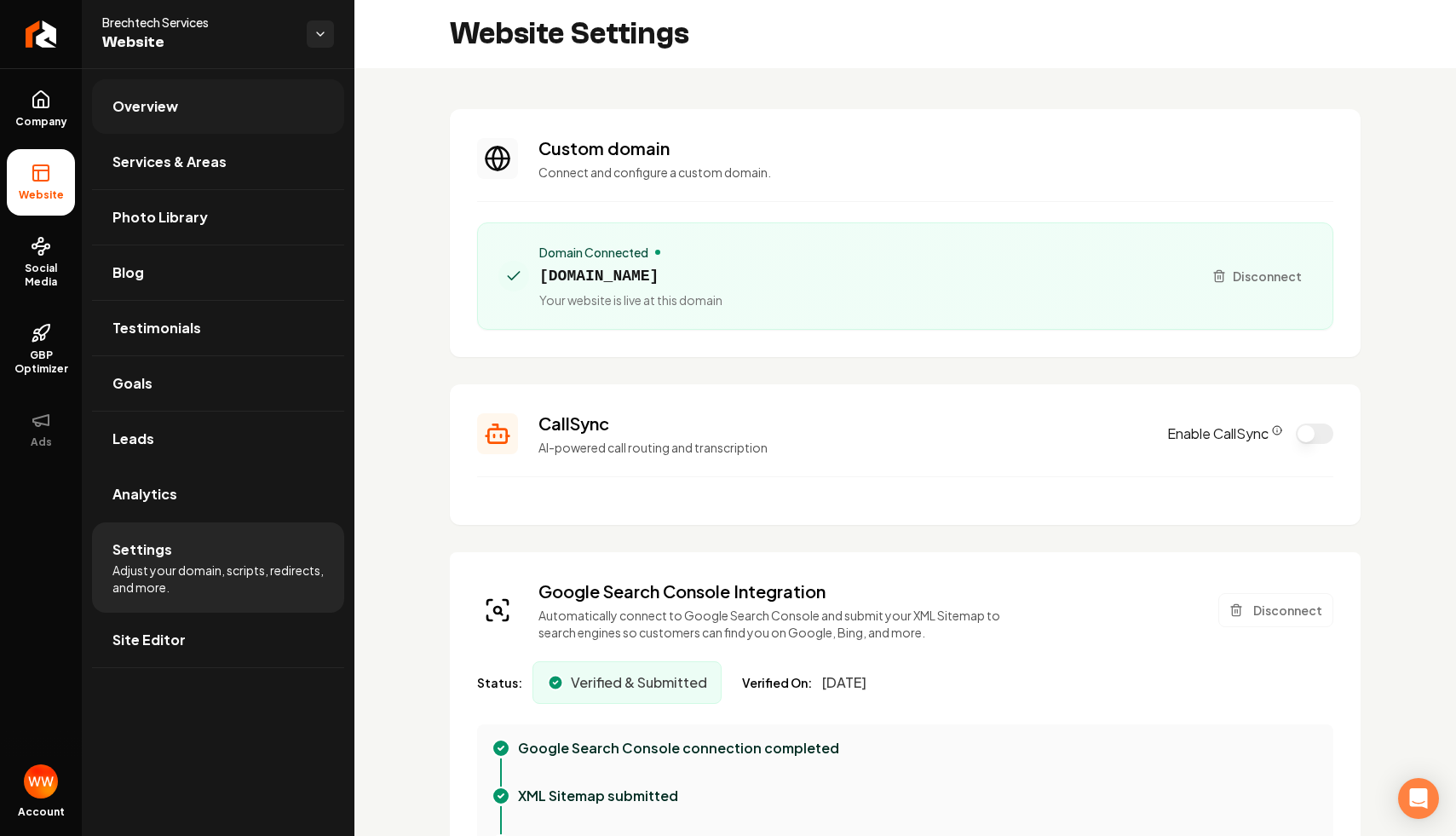
click at [204, 117] on link "Overview" at bounding box center [218, 106] width 252 height 54
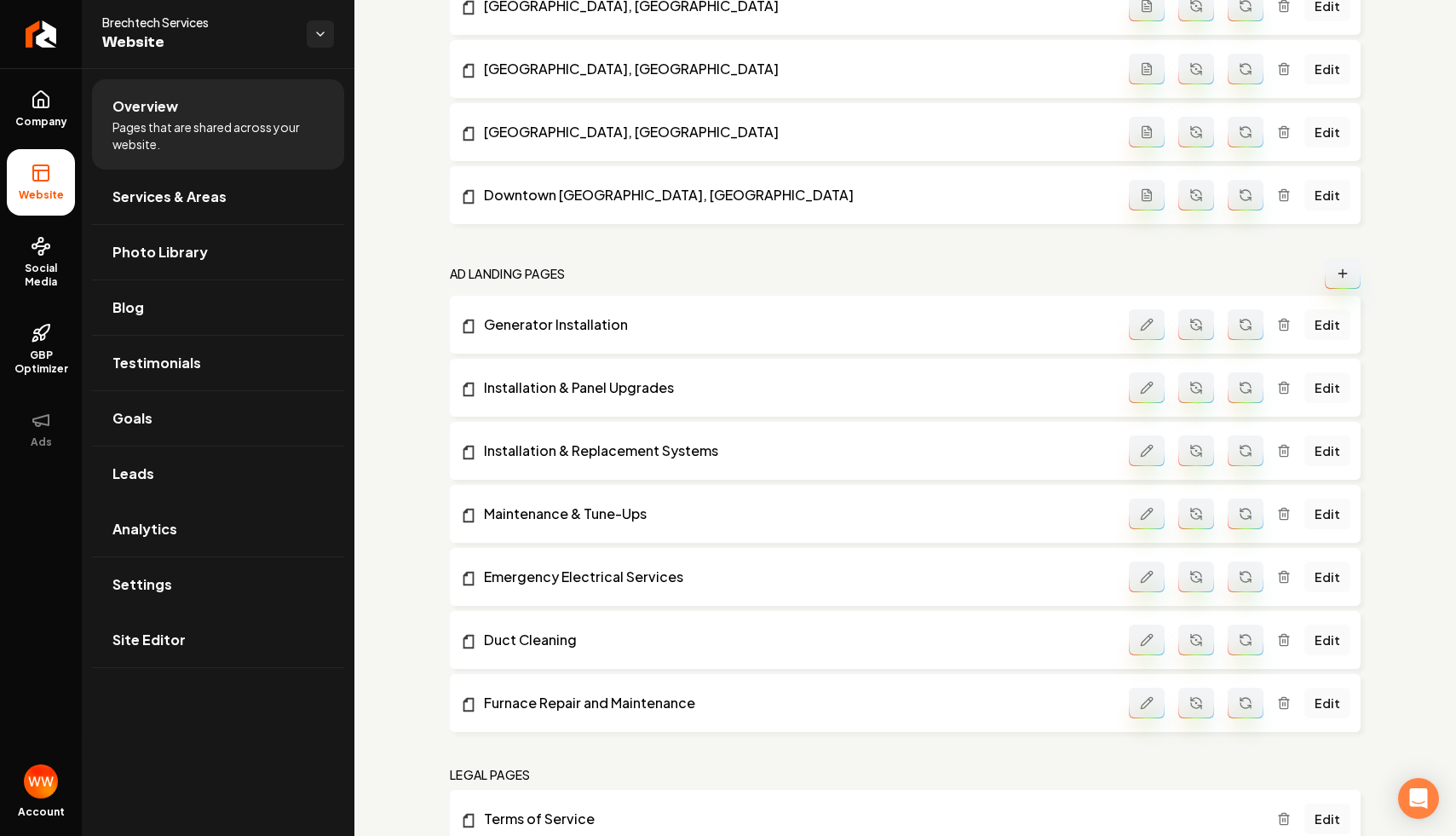
scroll to position [2907, 0]
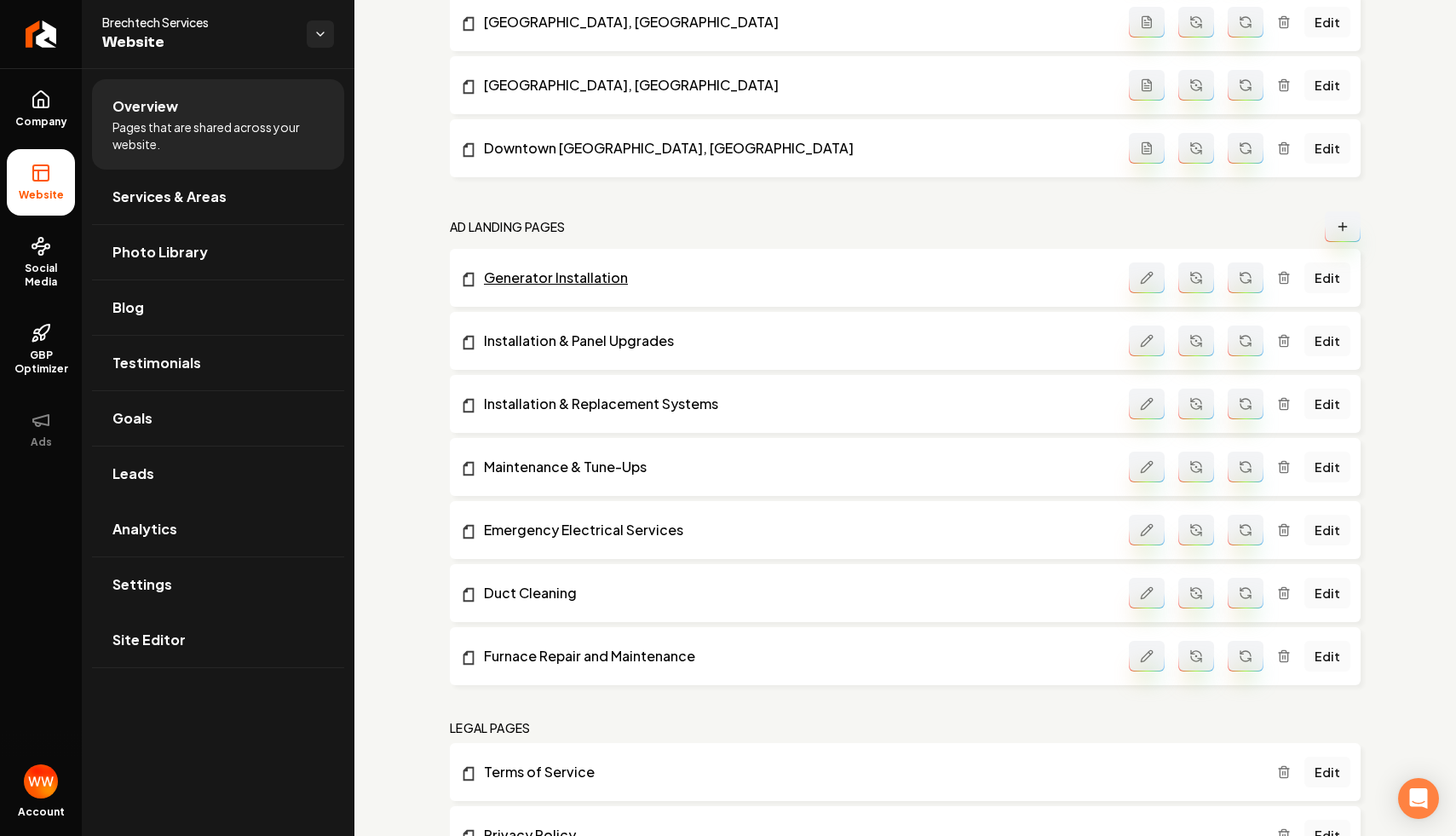
click at [586, 274] on link "Generator Installation" at bounding box center [794, 277] width 669 height 20
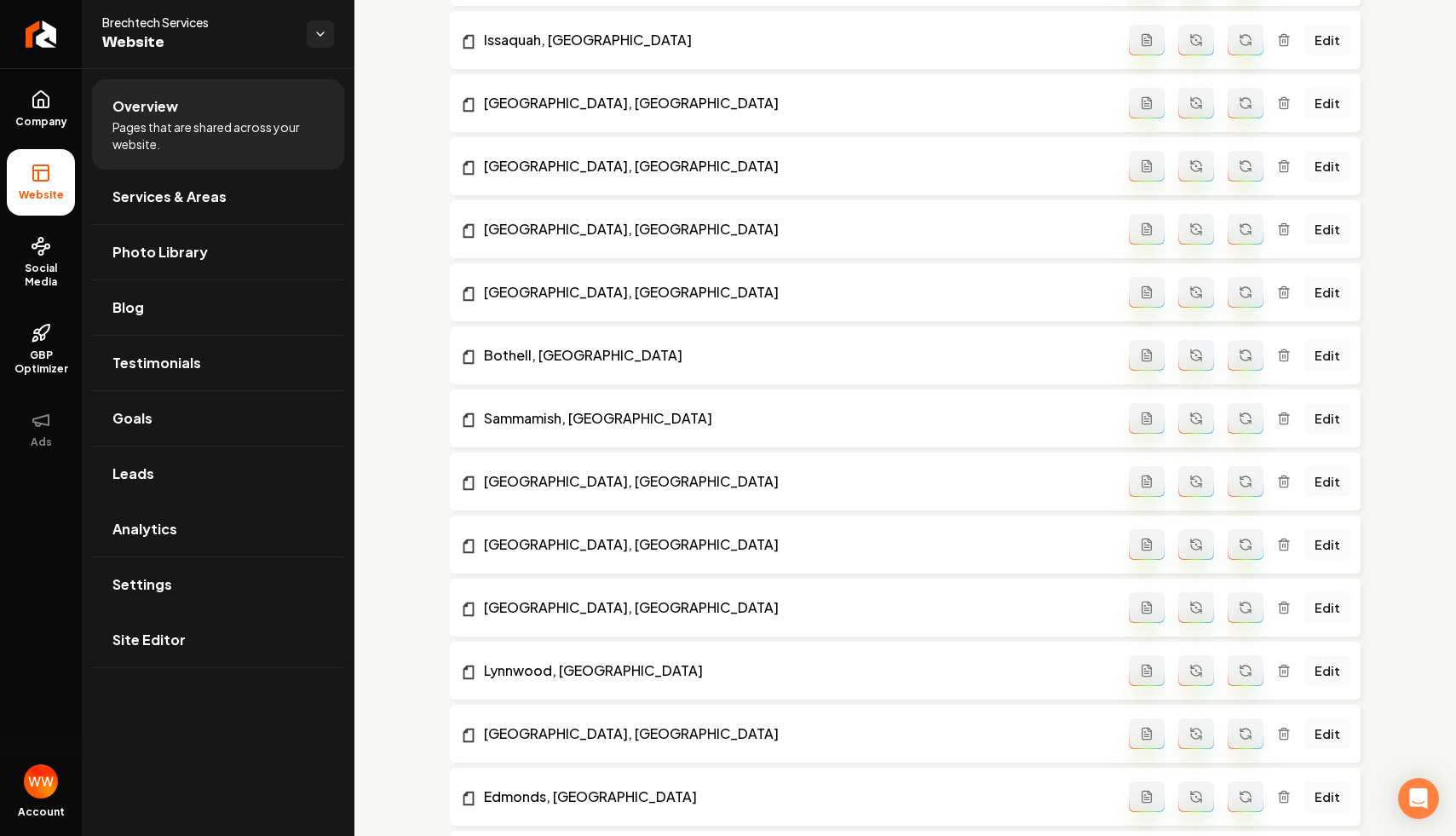
scroll to position [0, 0]
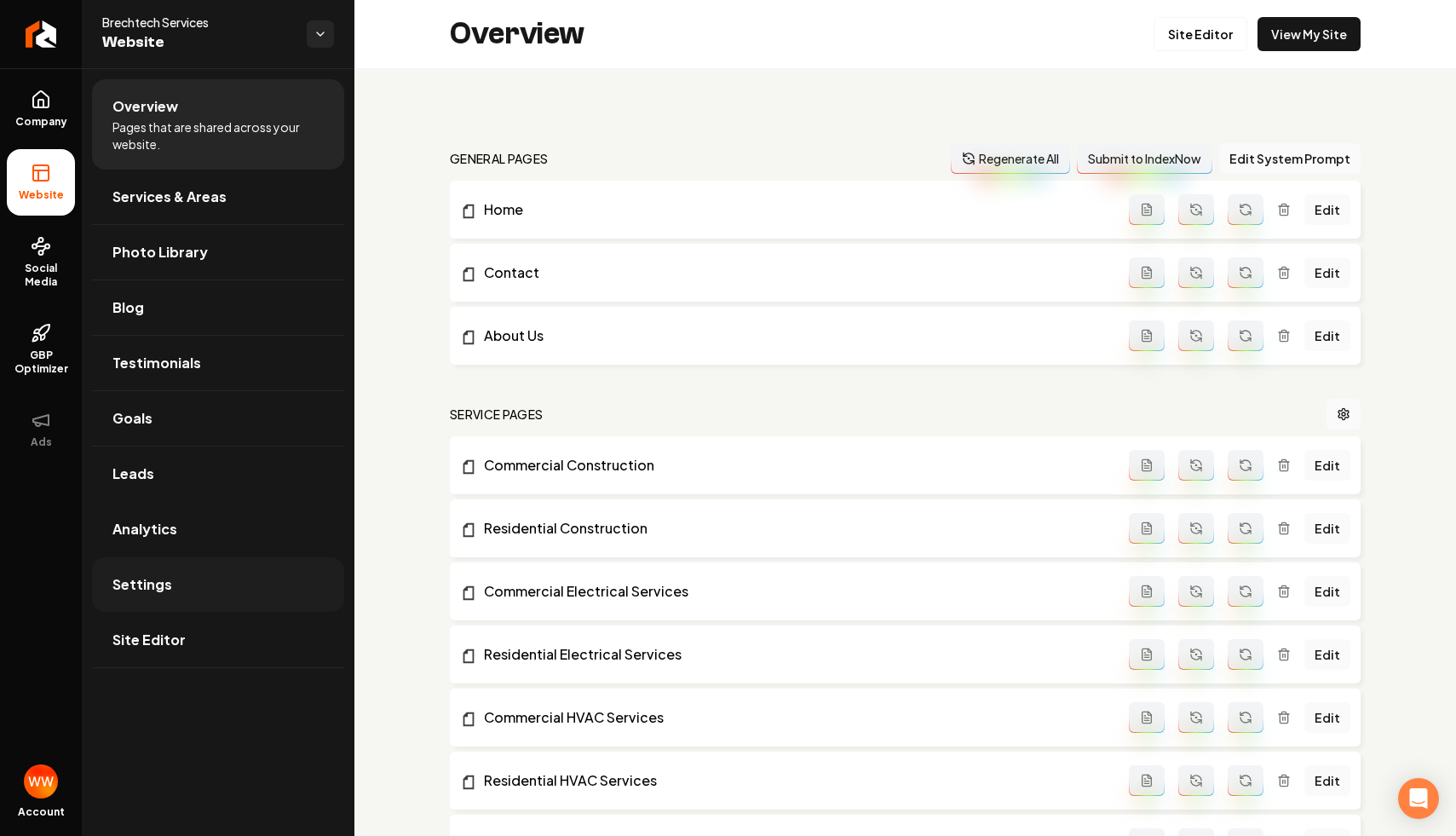
click at [213, 585] on link "Settings" at bounding box center [218, 585] width 252 height 54
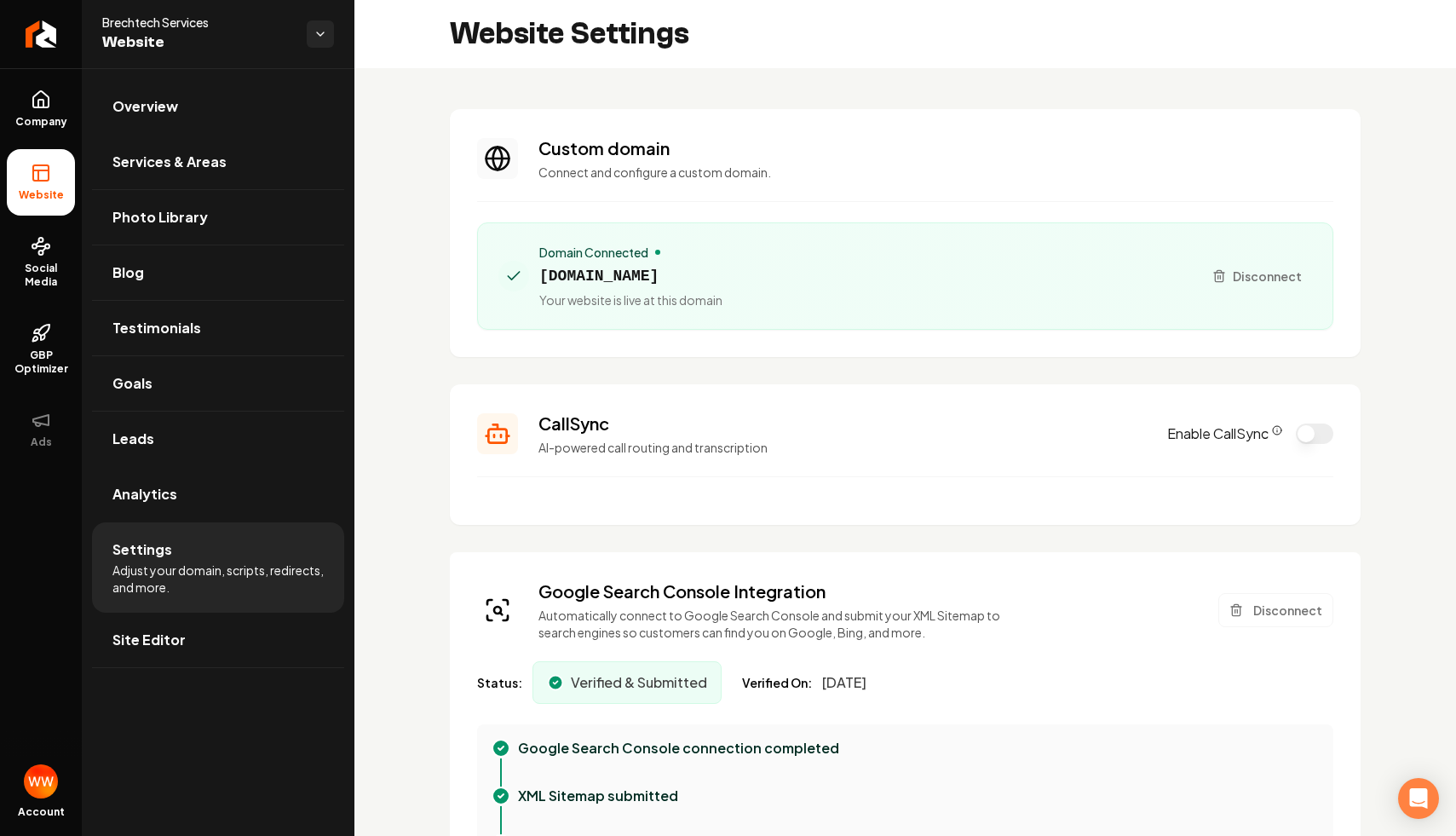
click at [1132, 430] on button "Enable CallSync" at bounding box center [1314, 433] width 37 height 20
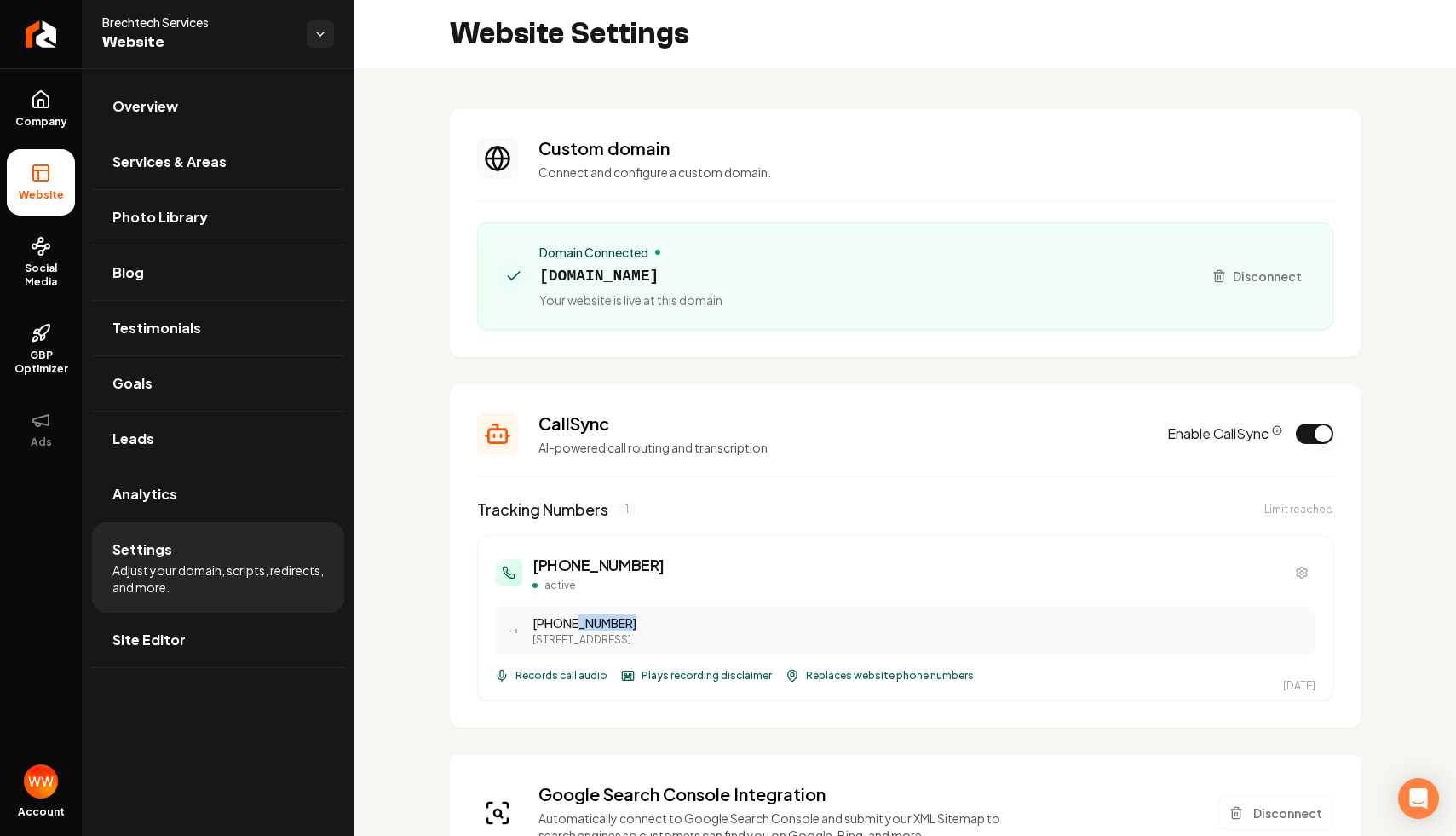
drag, startPoint x: 644, startPoint y: 615, endPoint x: 567, endPoint y: 615, distance: 77.0
click at [567, 615] on div "[PHONE_NUMBER]" at bounding box center [919, 624] width 773 height 17
click at [650, 617] on div "[PHONE_NUMBER]" at bounding box center [919, 624] width 773 height 17
click at [1132, 432] on button "Enable CallSync" at bounding box center [1314, 433] width 37 height 20
